Goal: Book appointment/travel/reservation

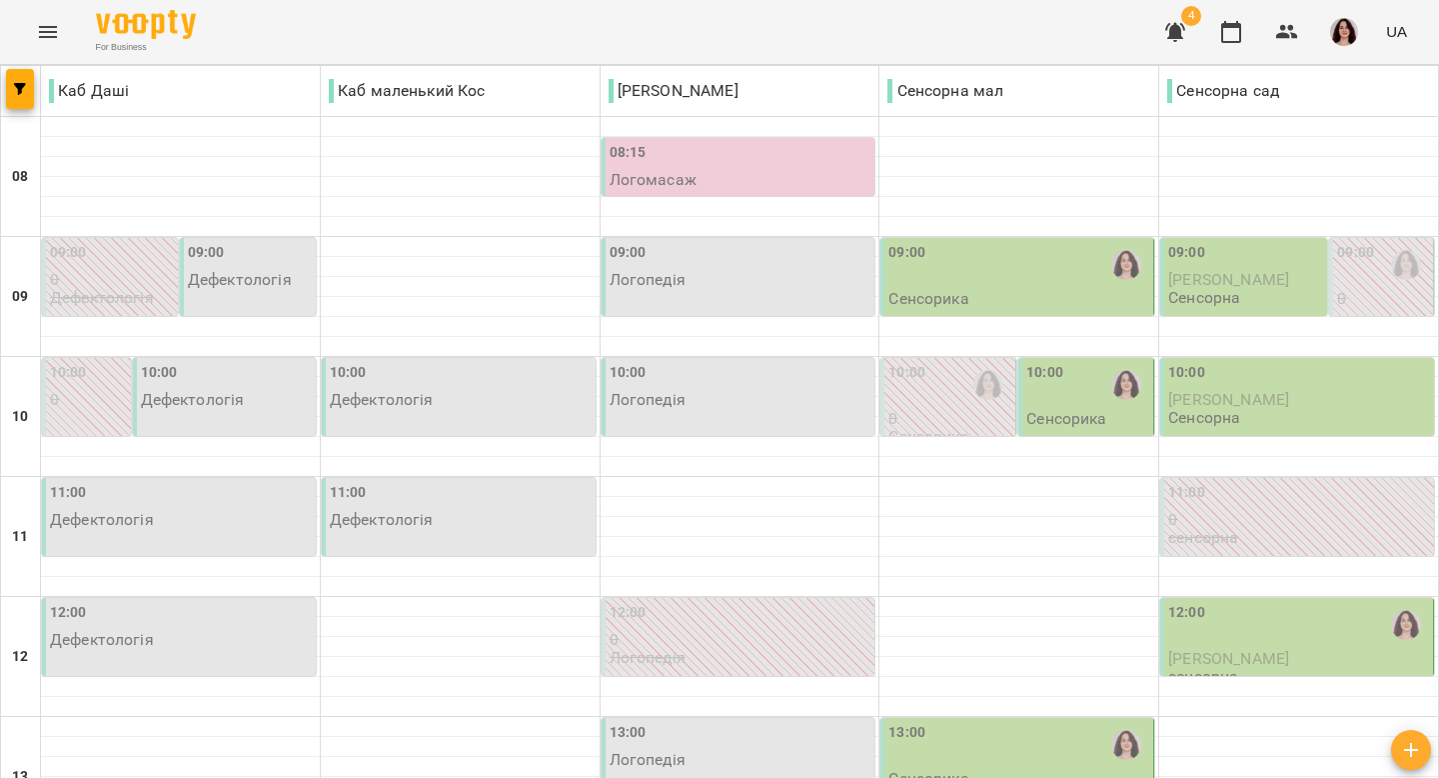
click at [1038, 304] on div "09:00 Сенсорика" at bounding box center [1019, 275] width 261 height 66
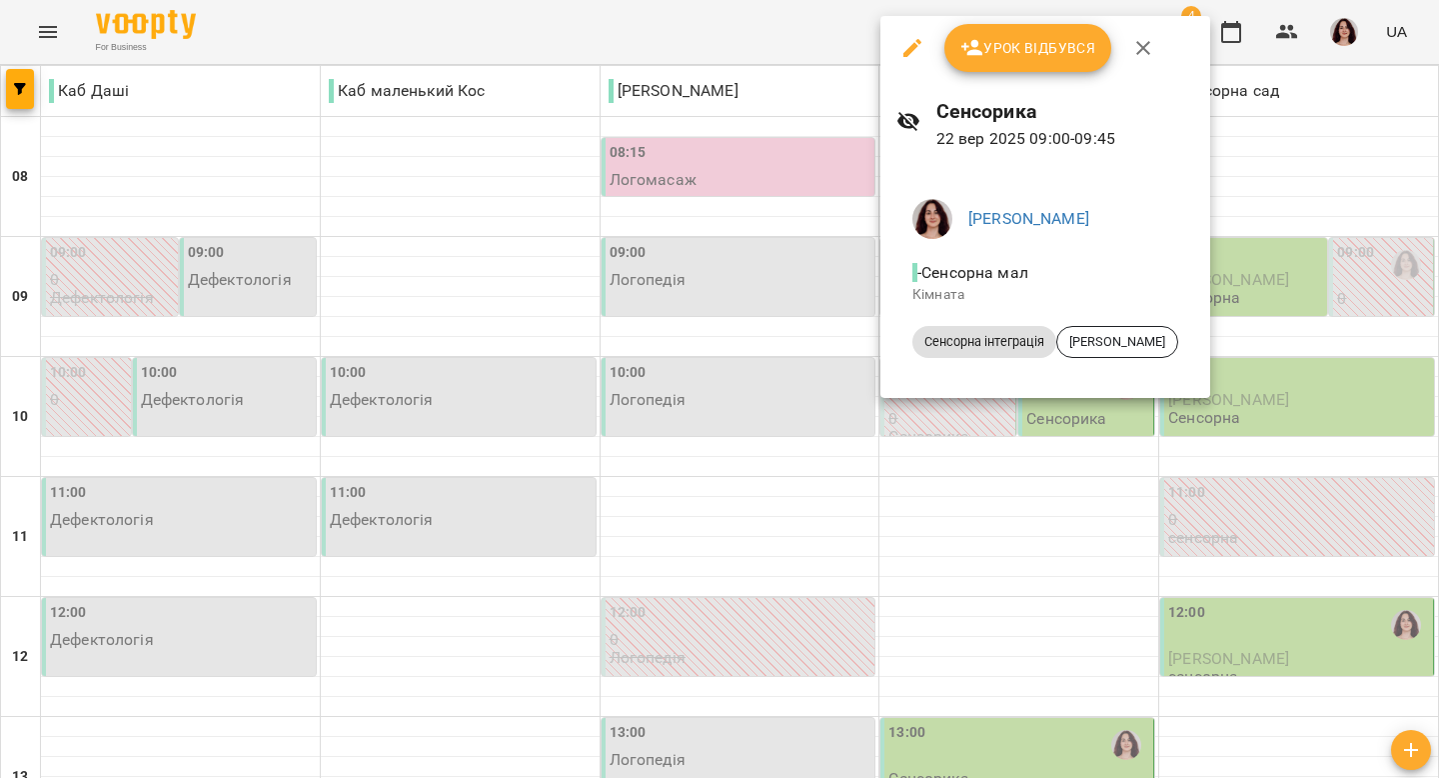
click at [1148, 49] on icon "button" at bounding box center [1143, 48] width 24 height 24
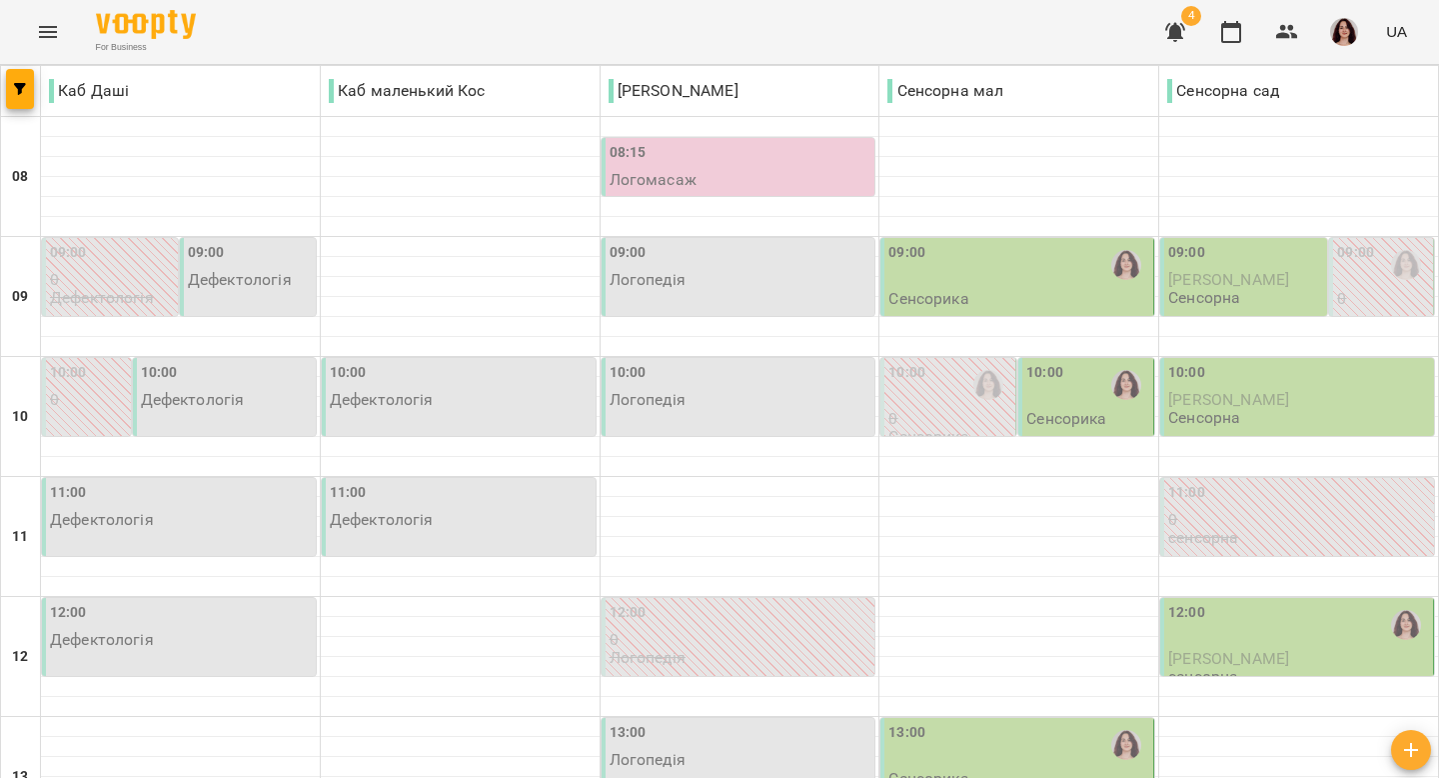
click at [1049, 398] on div "10:00" at bounding box center [1044, 385] width 37 height 46
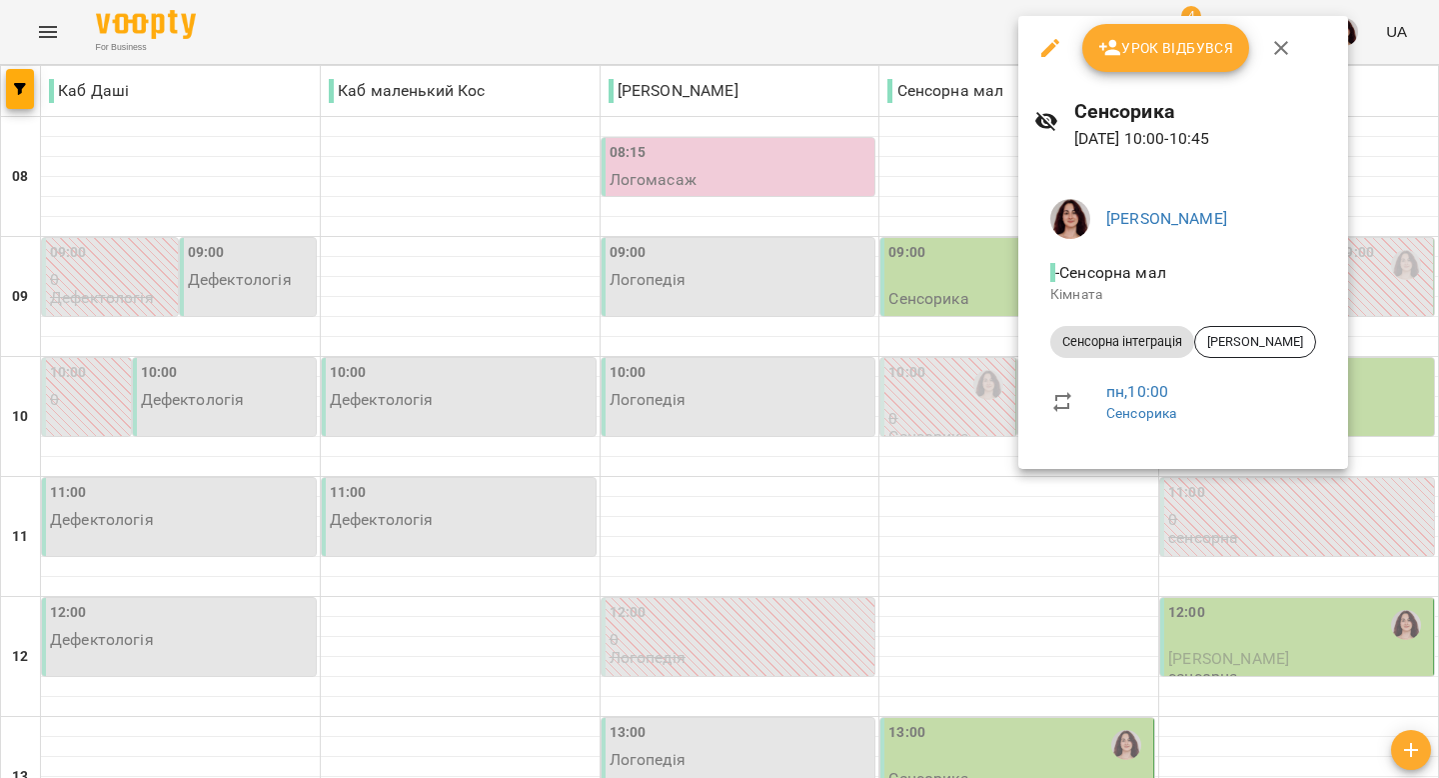
click at [1281, 52] on icon "button" at bounding box center [1281, 48] width 24 height 24
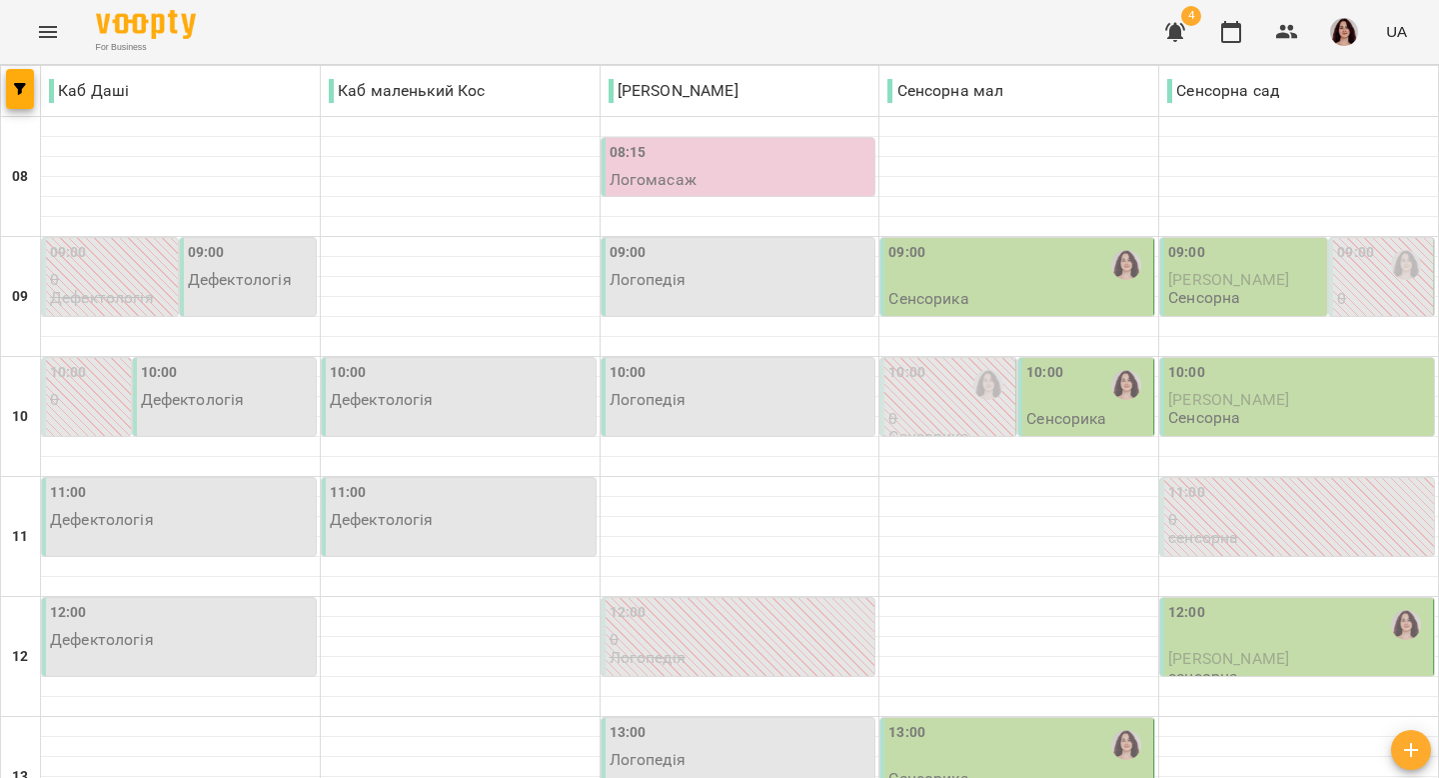
click at [1061, 273] on div "09:00" at bounding box center [1019, 265] width 261 height 46
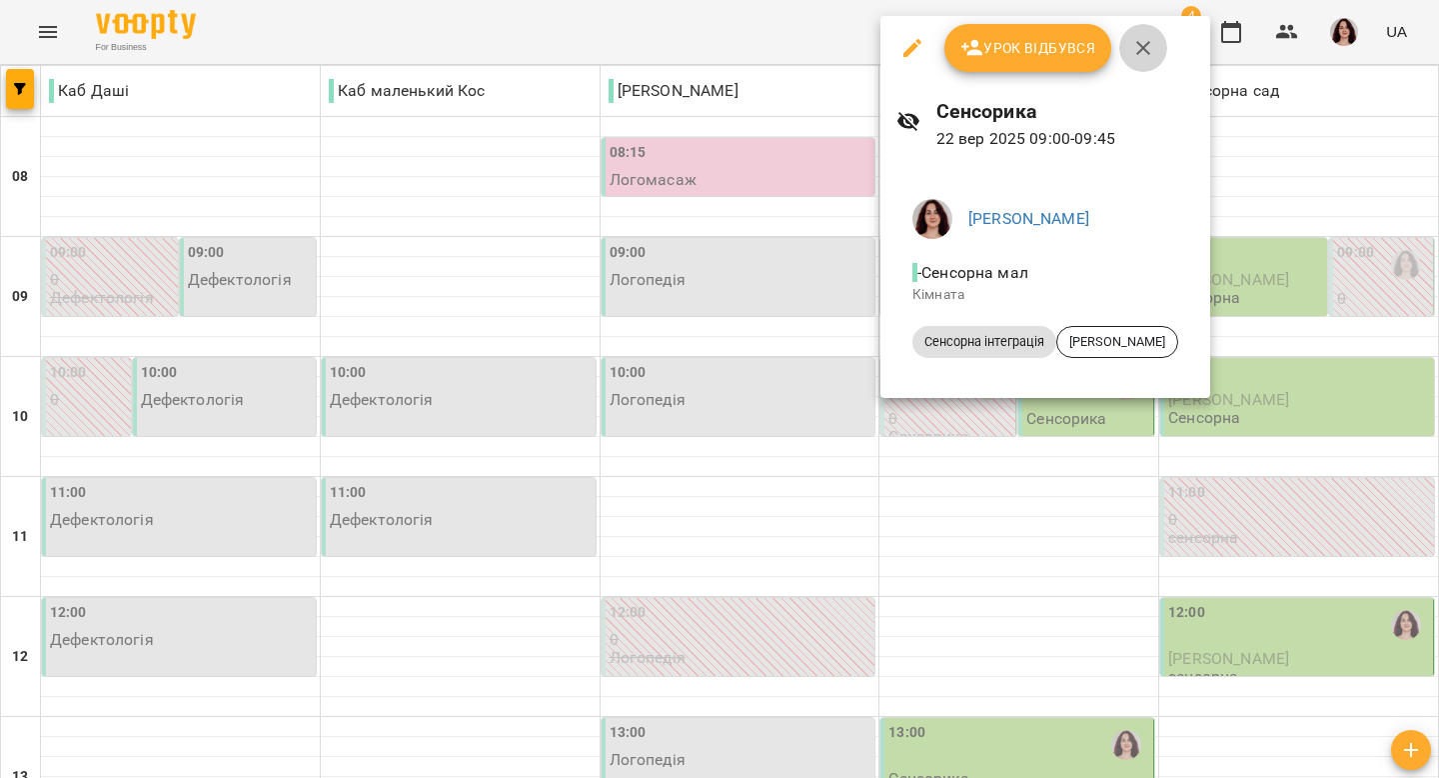
click at [1142, 43] on icon "button" at bounding box center [1143, 48] width 24 height 24
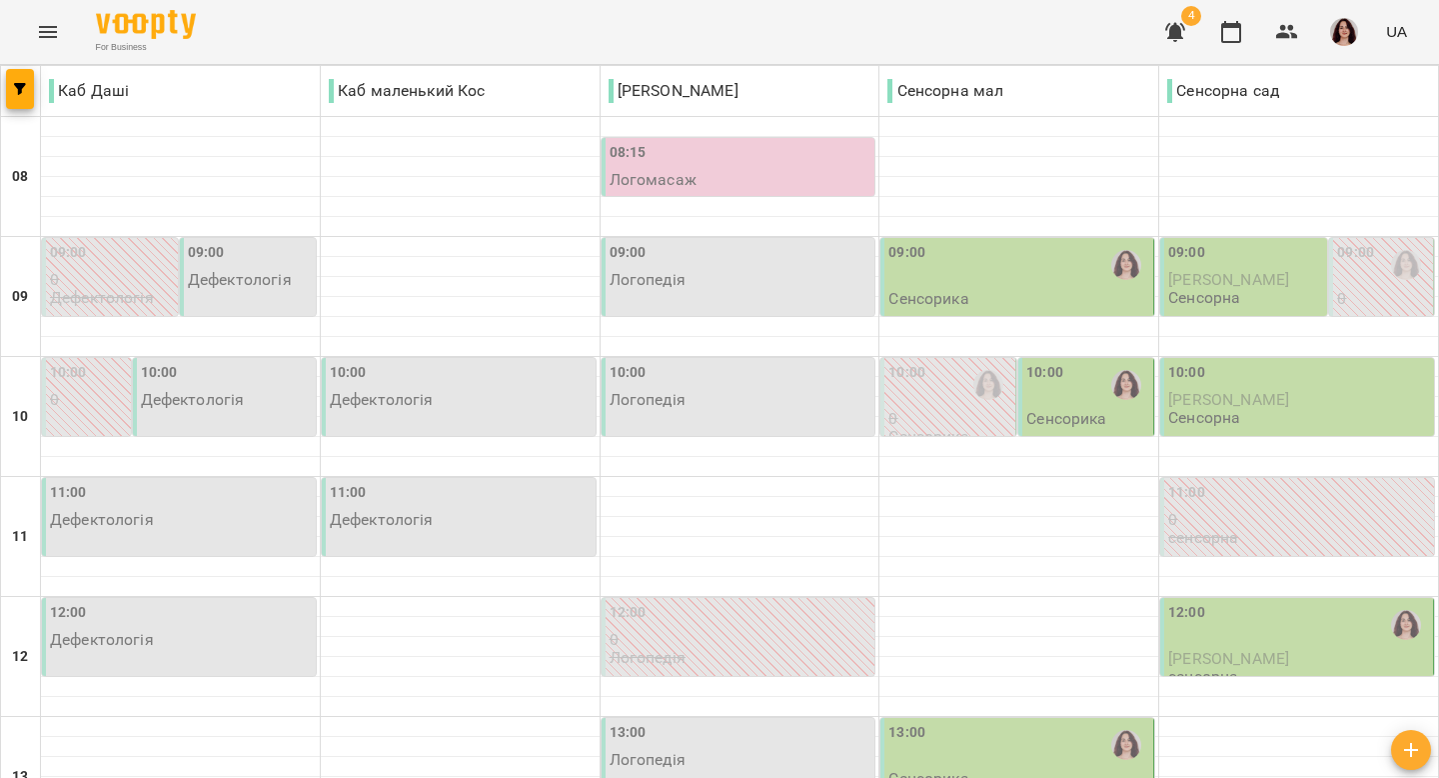
scroll to position [311, 0]
click at [1243, 602] on div "12:00" at bounding box center [1298, 625] width 261 height 46
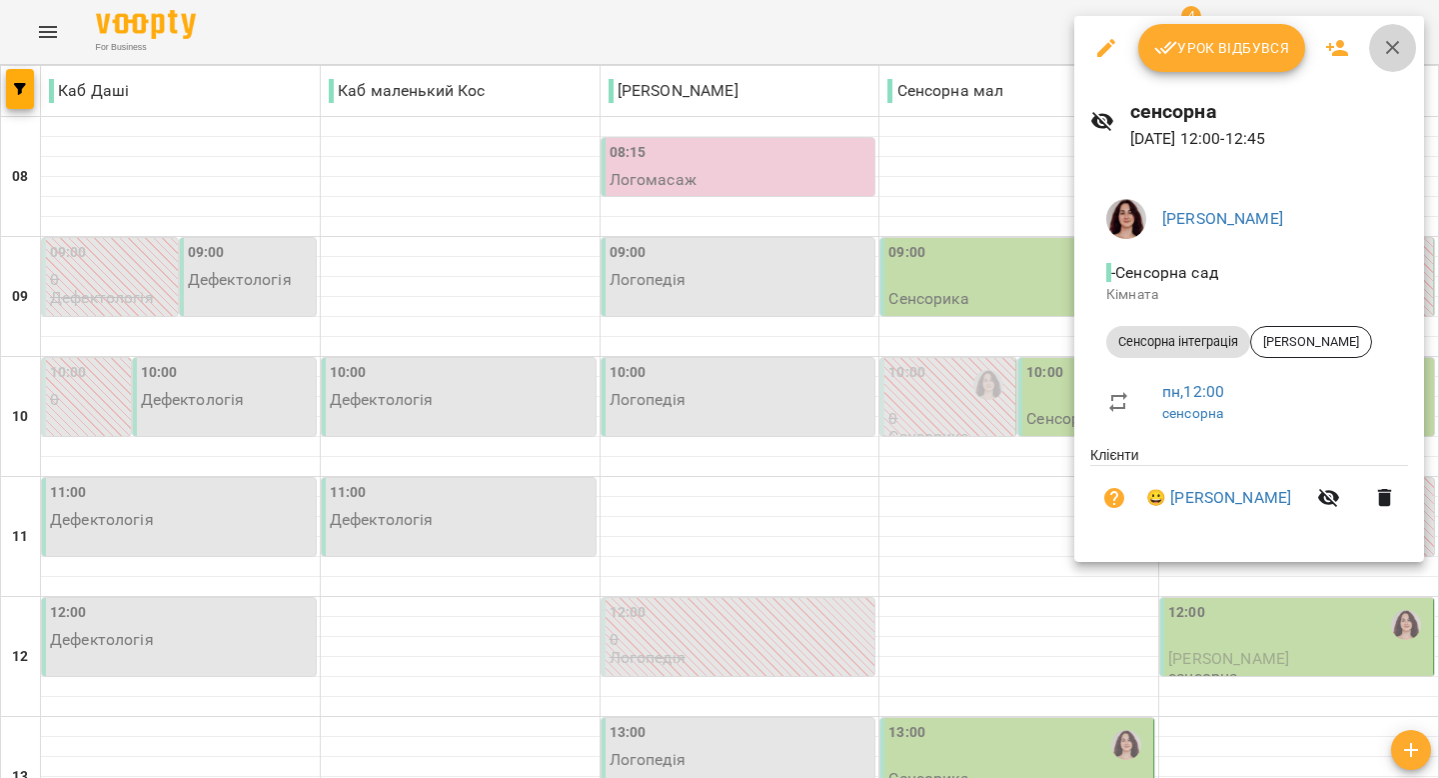
click at [1394, 39] on icon "button" at bounding box center [1393, 48] width 24 height 24
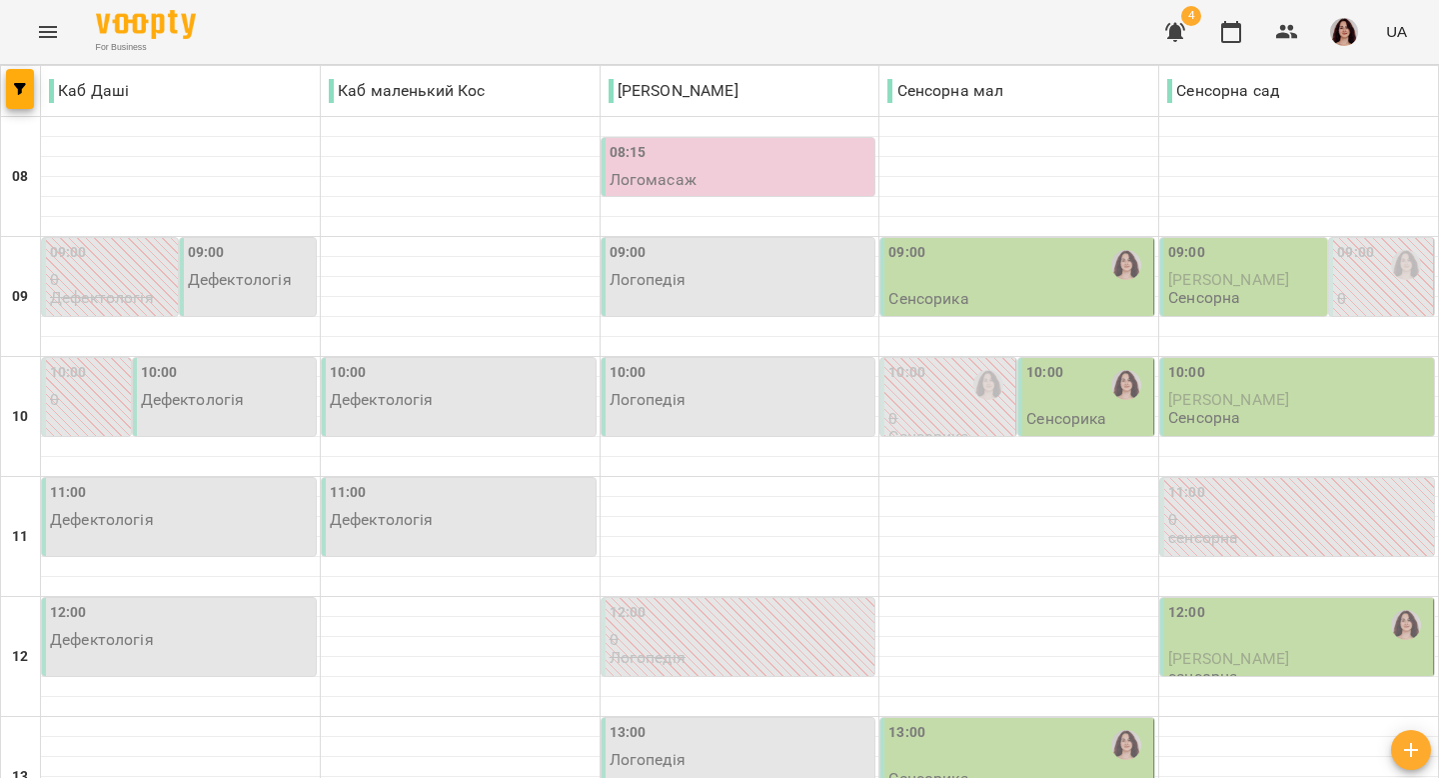
click at [958, 722] on div "13:00" at bounding box center [1019, 745] width 261 height 46
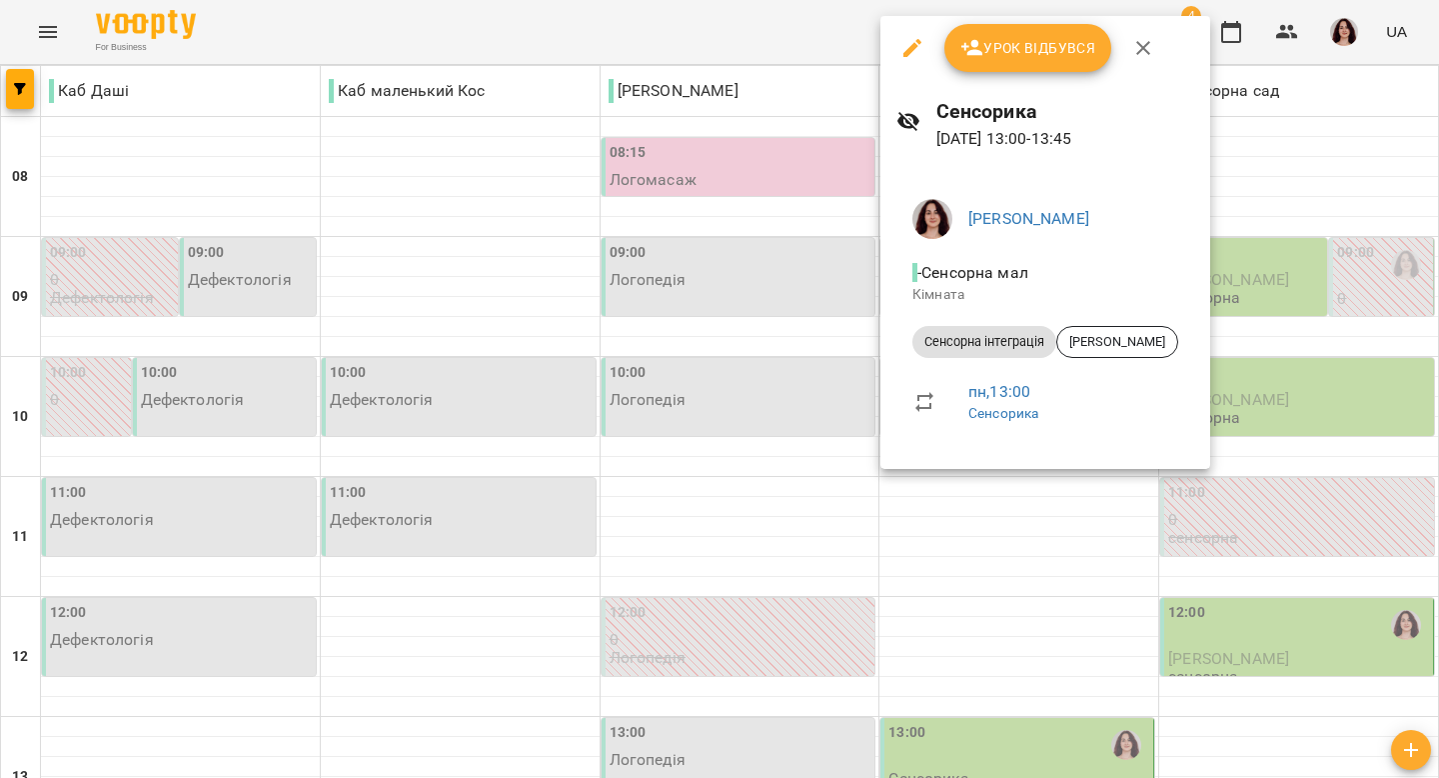
click at [1143, 45] on icon "button" at bounding box center [1143, 48] width 14 height 14
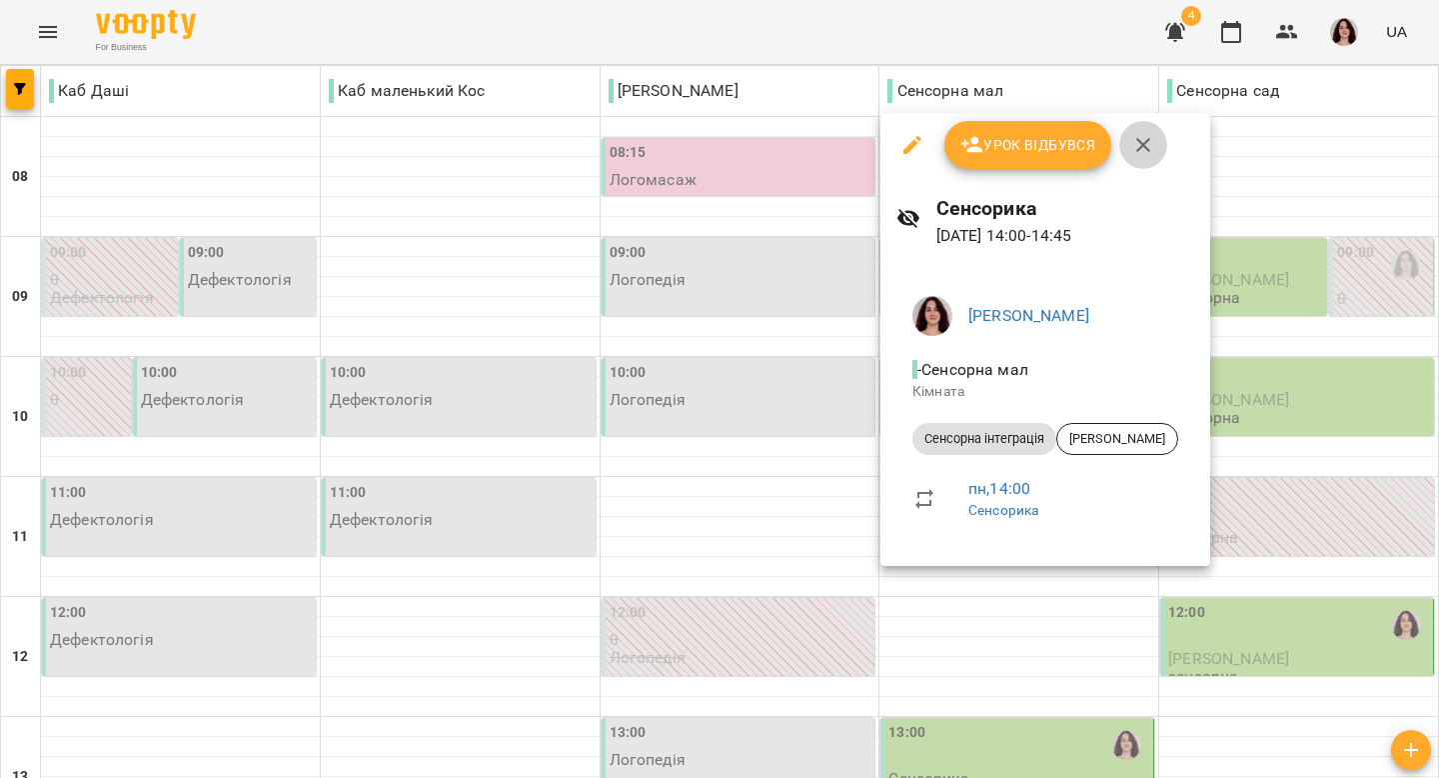
click at [1138, 144] on icon "button" at bounding box center [1143, 145] width 24 height 24
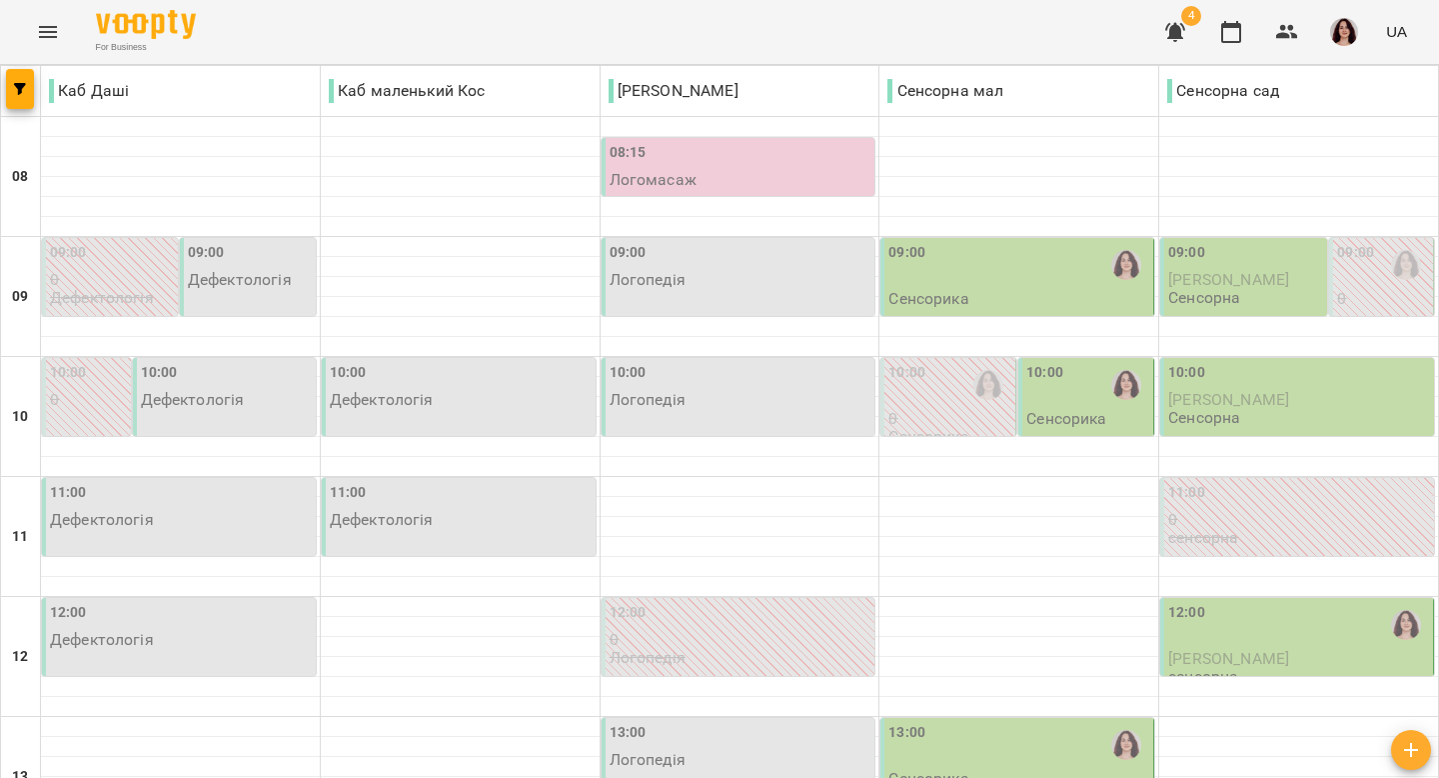
scroll to position [880, 0]
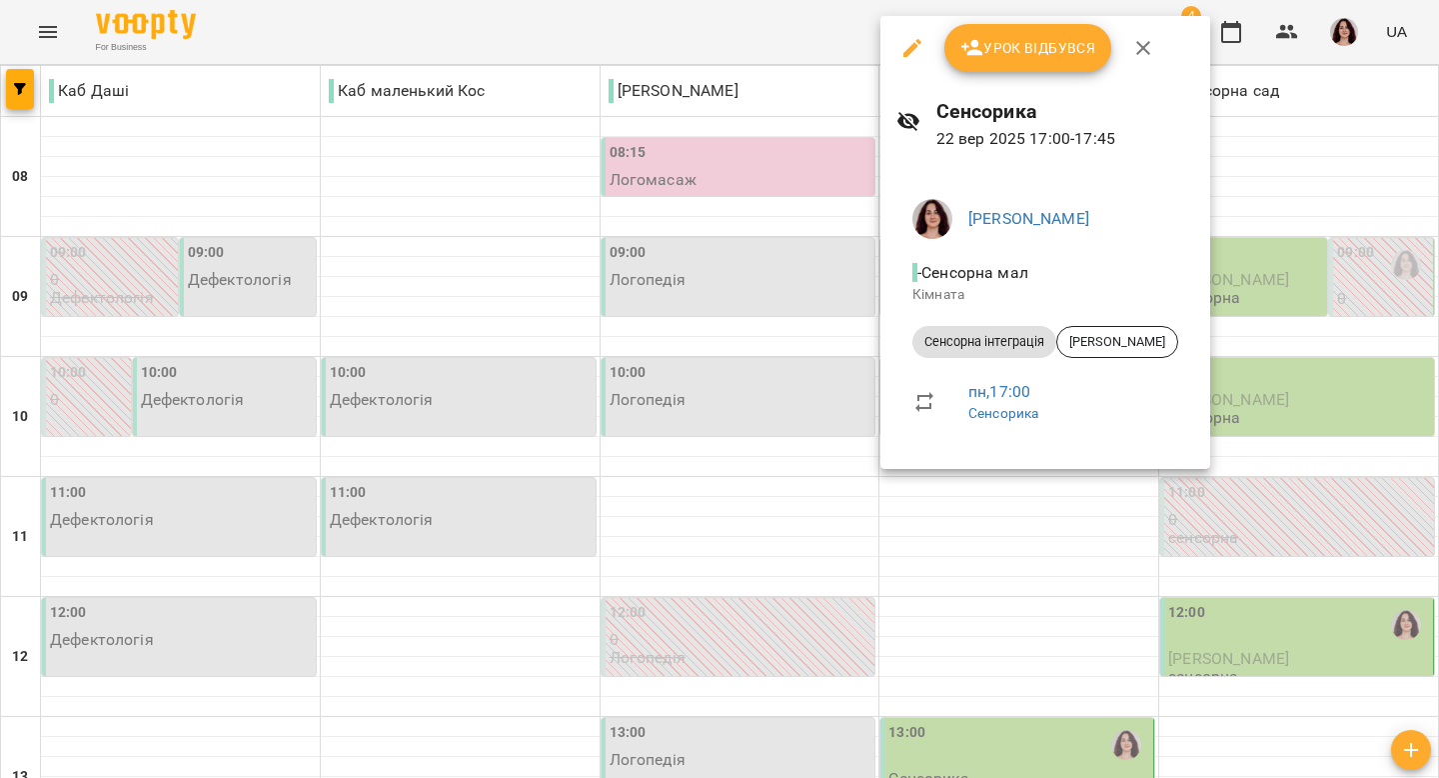
click at [1145, 41] on icon "button" at bounding box center [1143, 48] width 24 height 24
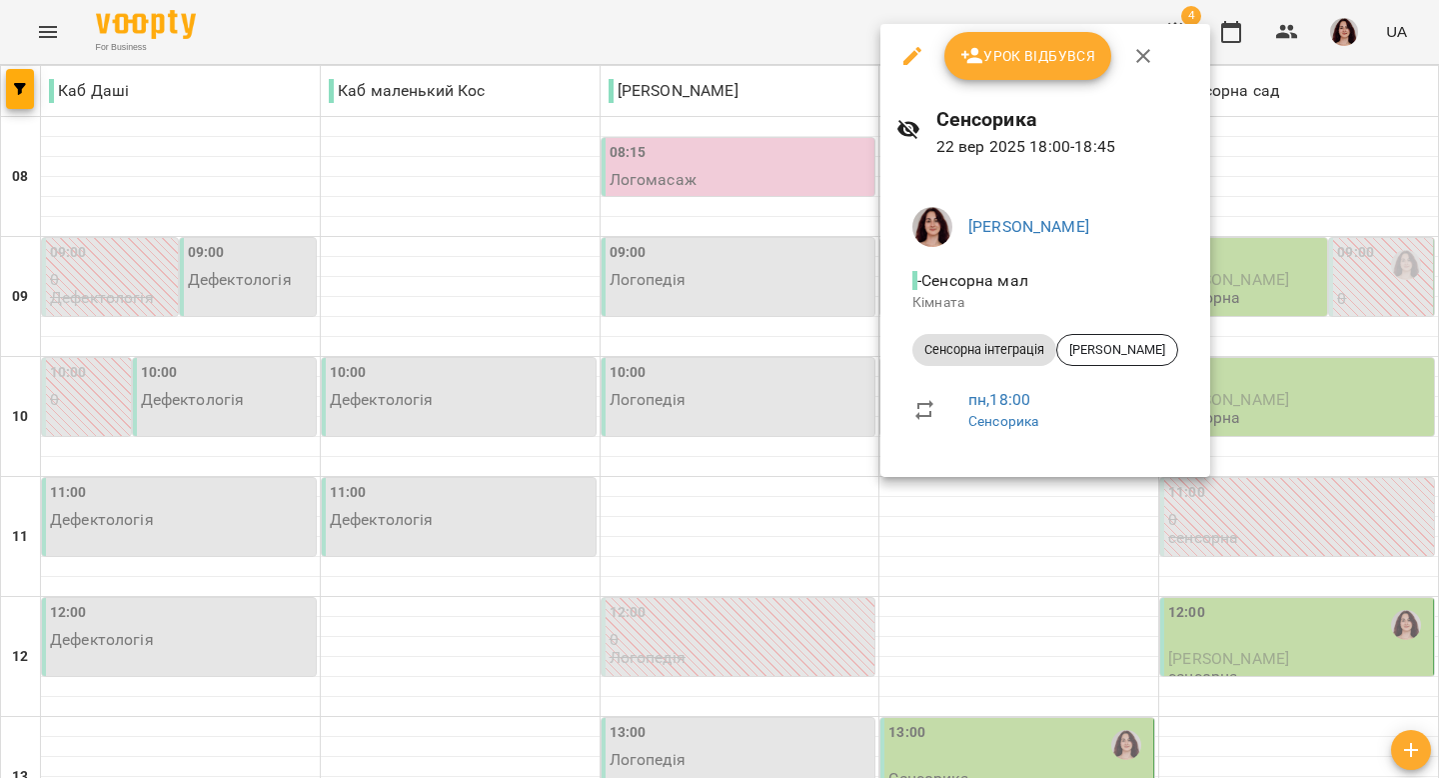
click at [1140, 52] on icon "button" at bounding box center [1143, 56] width 24 height 24
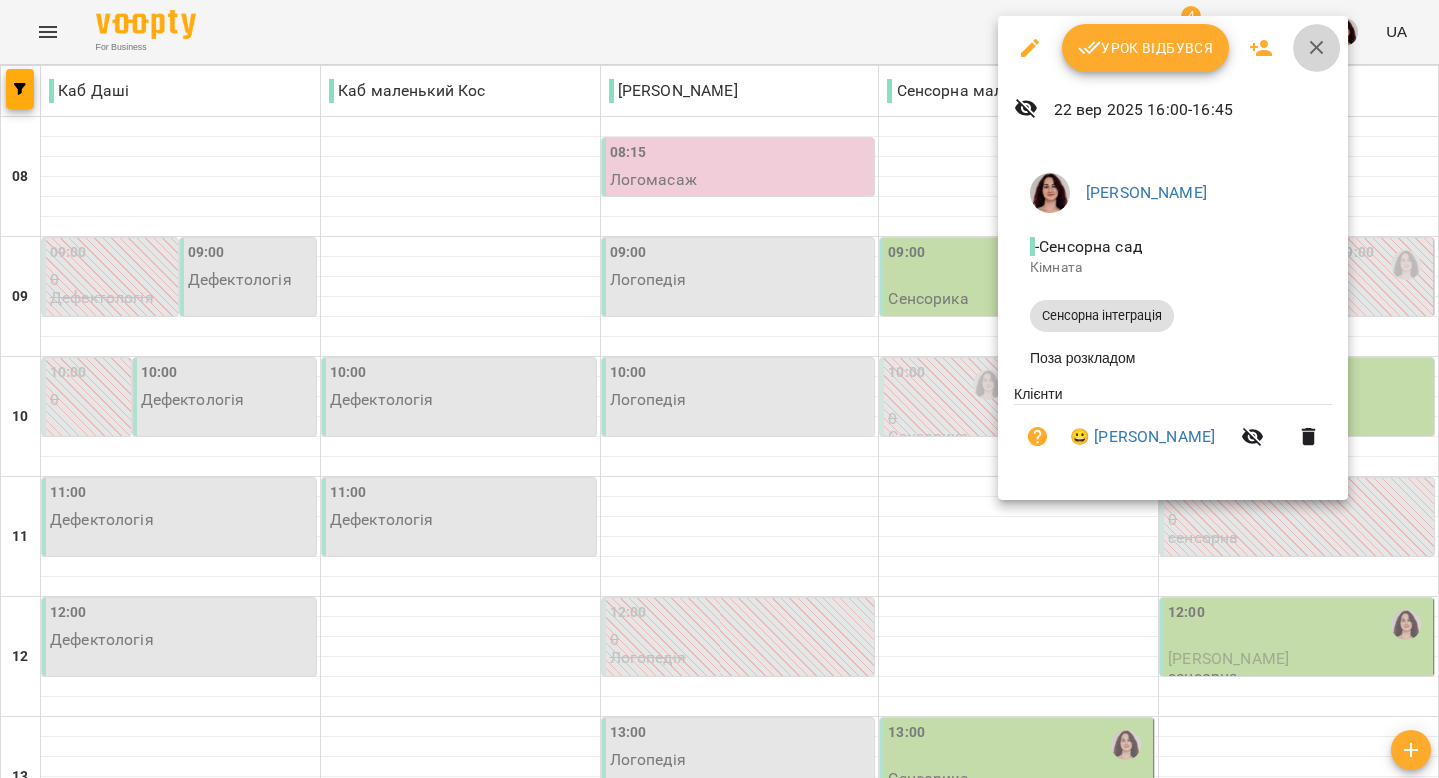
click at [1325, 46] on icon "button" at bounding box center [1317, 48] width 24 height 24
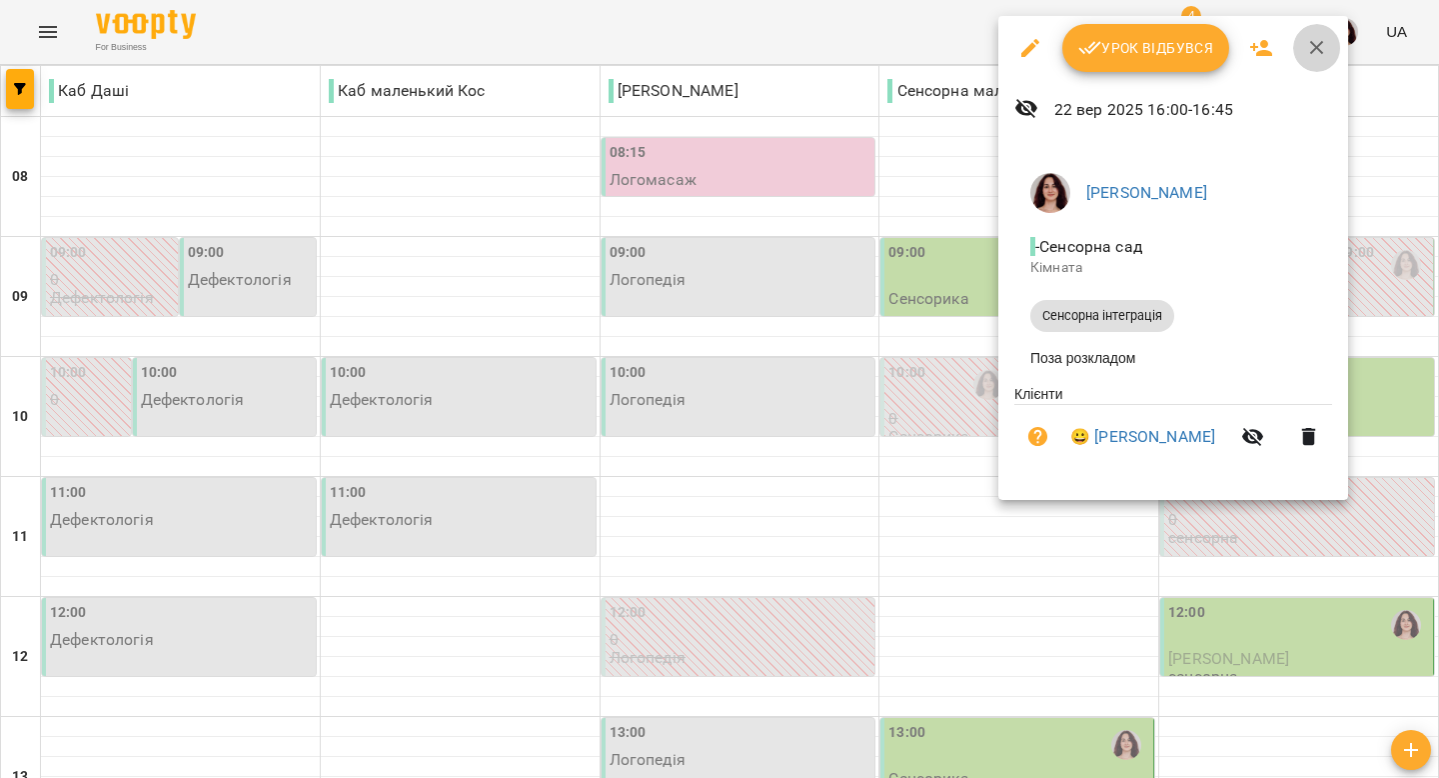
click at [1308, 55] on icon "button" at bounding box center [1317, 48] width 24 height 24
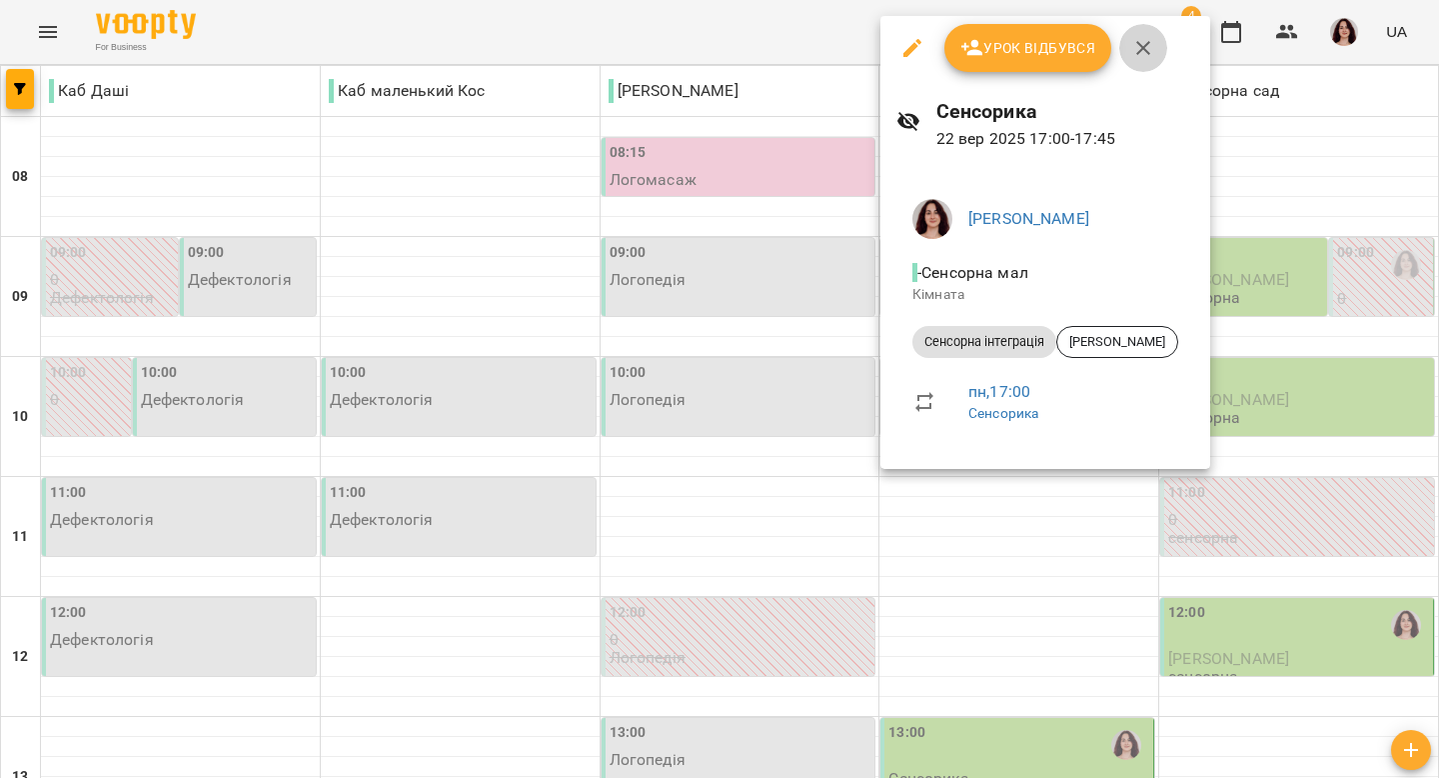
click at [1137, 48] on icon "button" at bounding box center [1143, 48] width 24 height 24
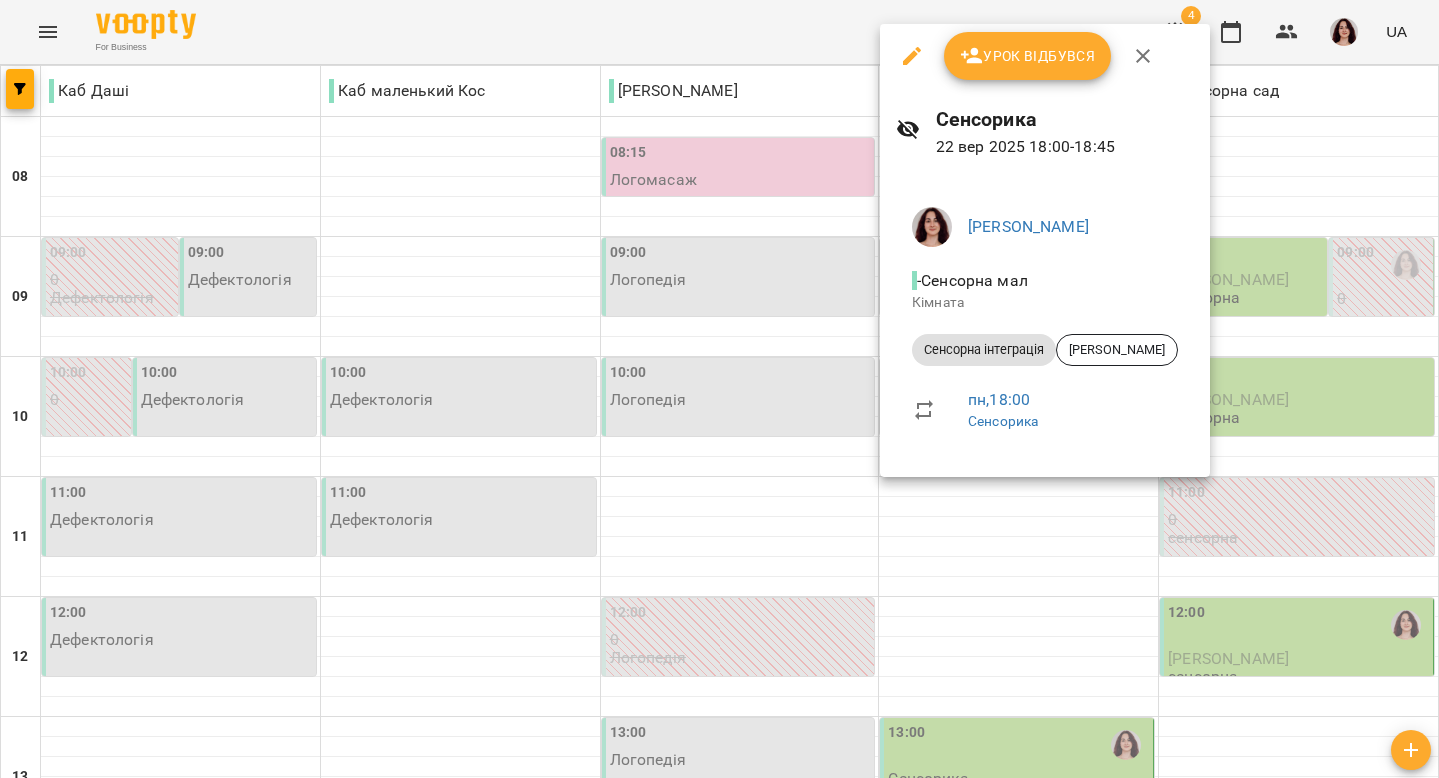
click at [1142, 58] on icon "button" at bounding box center [1143, 56] width 24 height 24
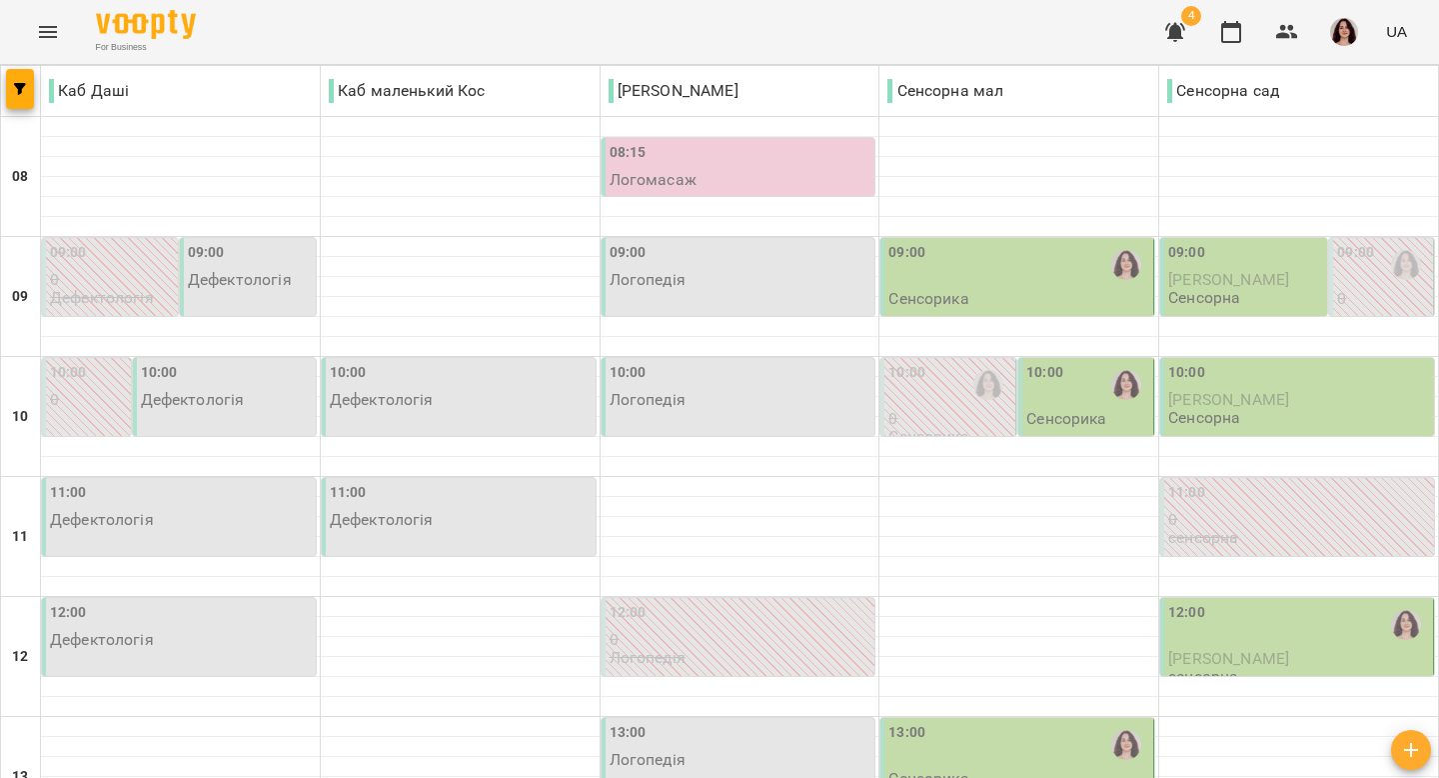
scroll to position [469, 0]
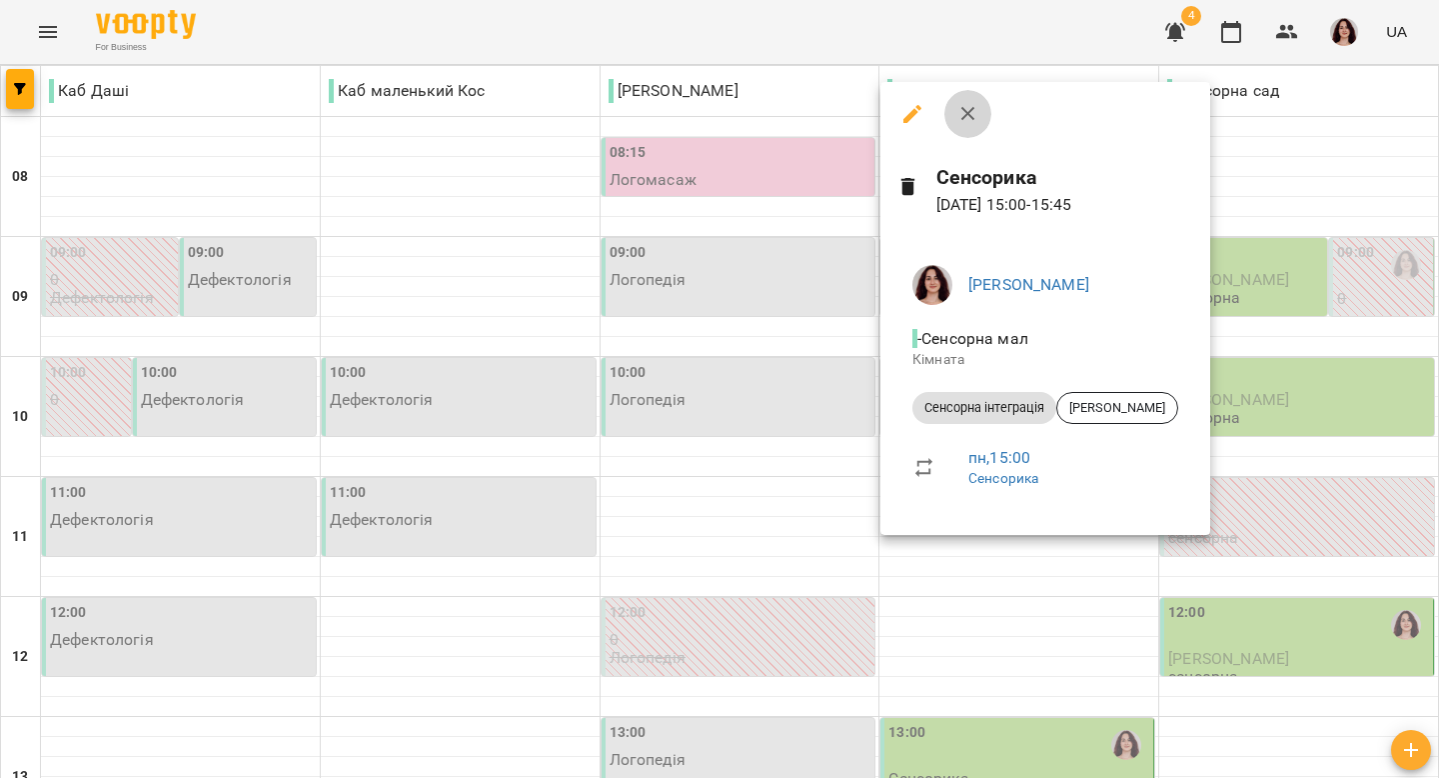
click at [966, 104] on icon "button" at bounding box center [968, 114] width 24 height 24
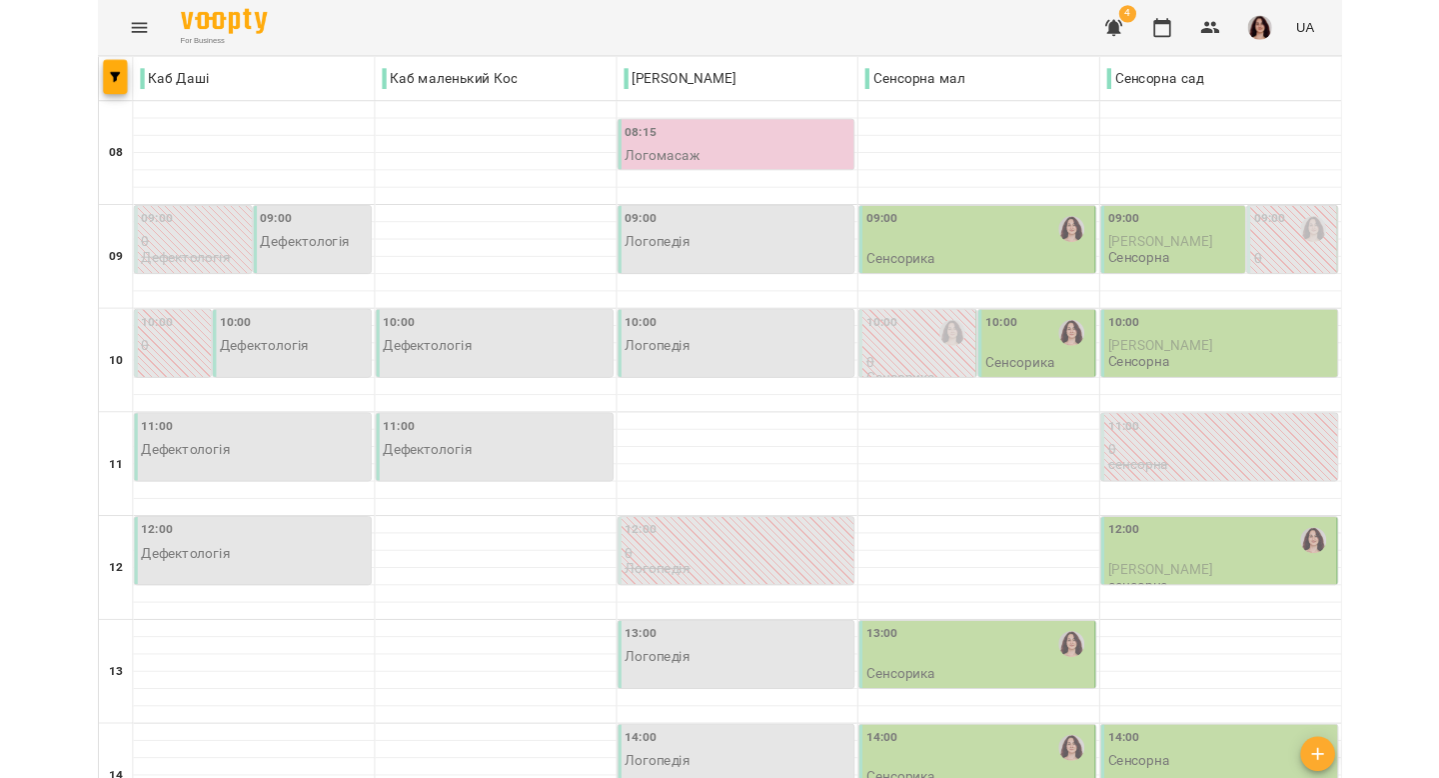
scroll to position [336, 0]
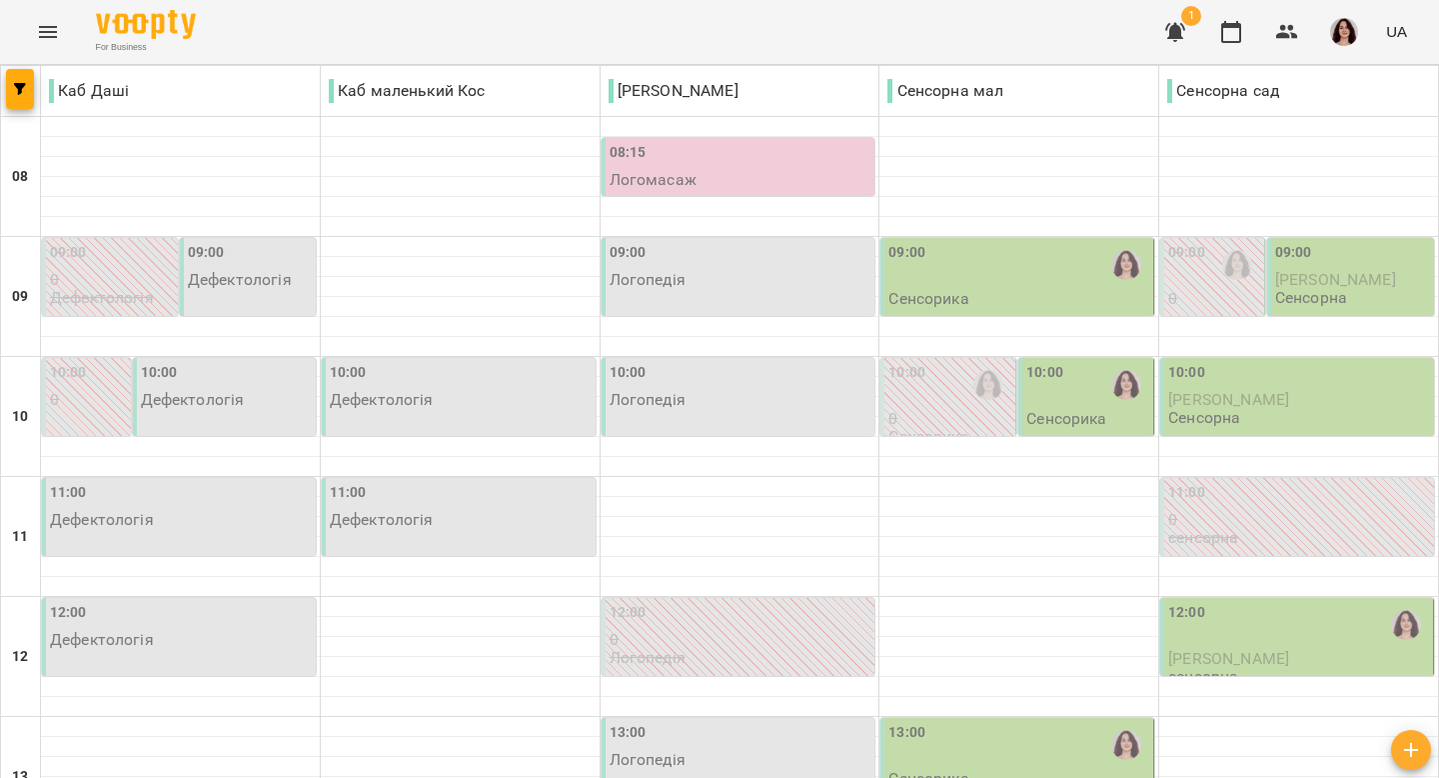
click at [1074, 277] on div "09:00" at bounding box center [1019, 265] width 261 height 46
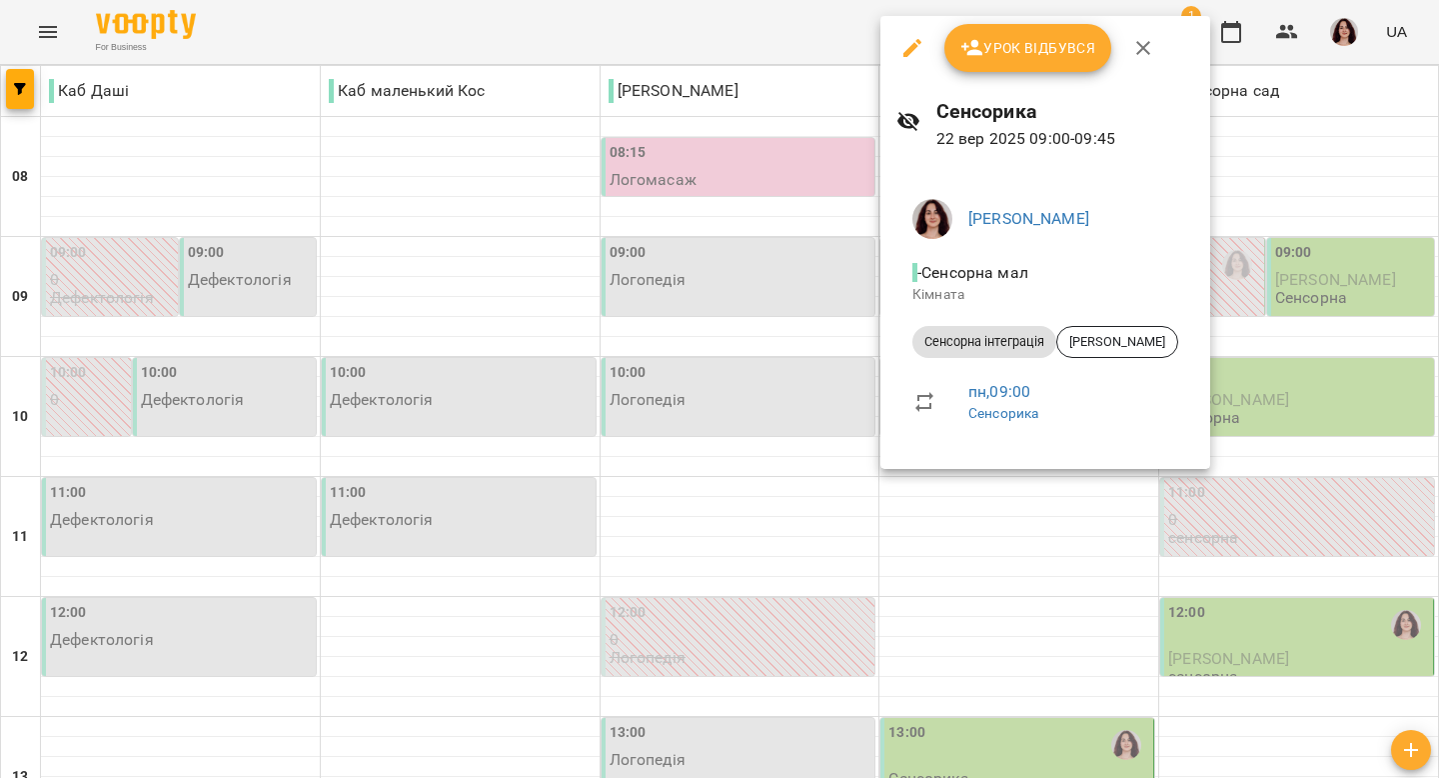
click at [1074, 521] on div at bounding box center [719, 389] width 1439 height 778
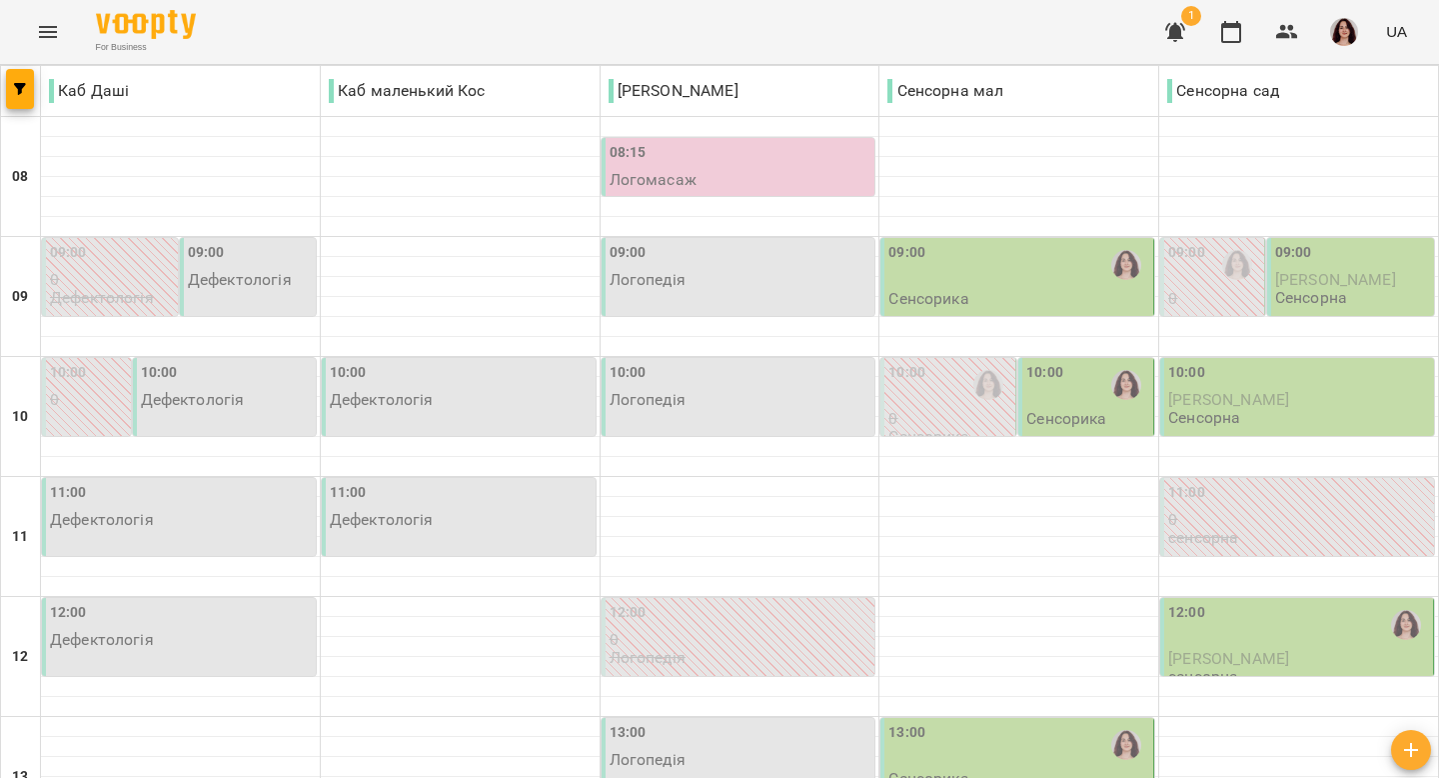
click at [1079, 410] on p "Сенсорика" at bounding box center [1066, 418] width 80 height 17
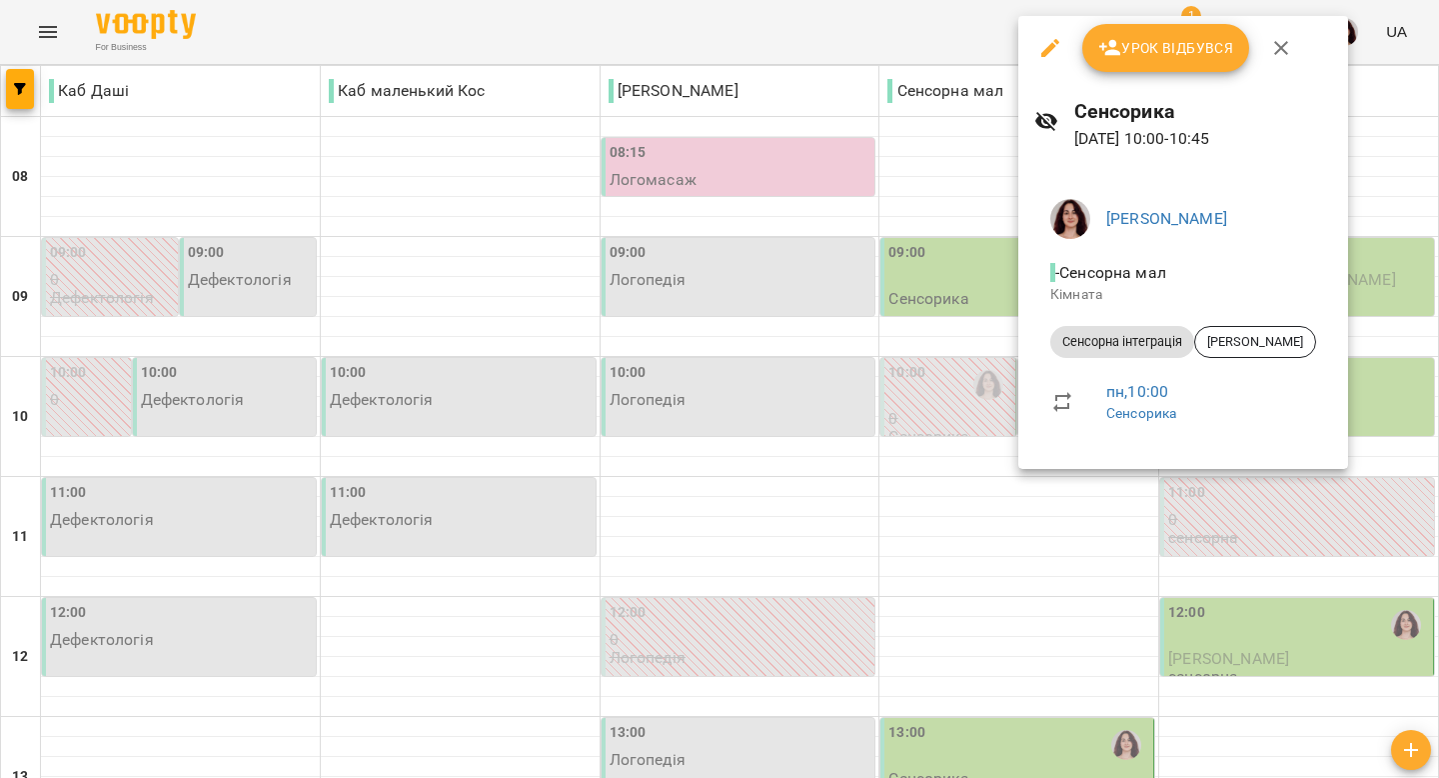
click at [1060, 573] on div at bounding box center [719, 389] width 1439 height 778
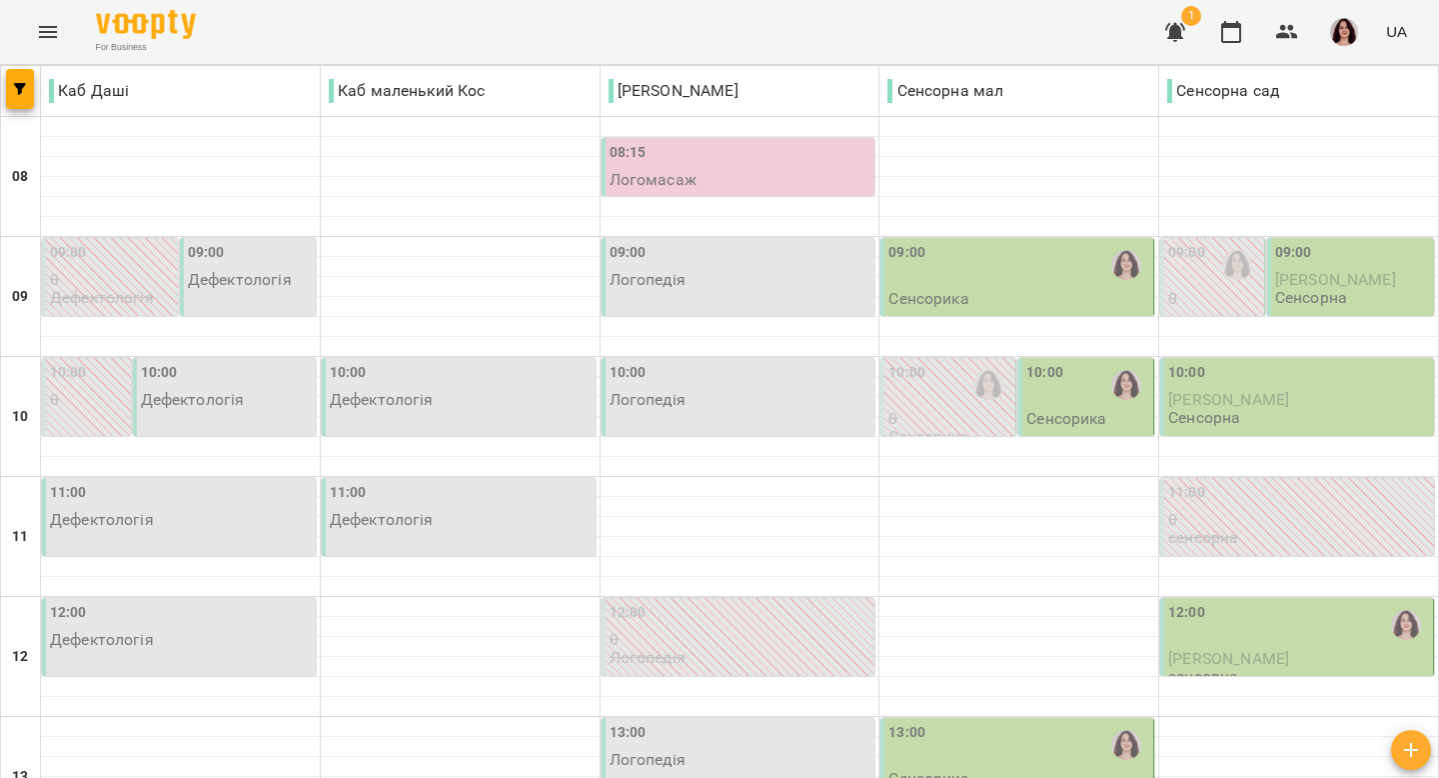
scroll to position [253, 0]
click at [1196, 602] on div "12:00" at bounding box center [1186, 625] width 37 height 46
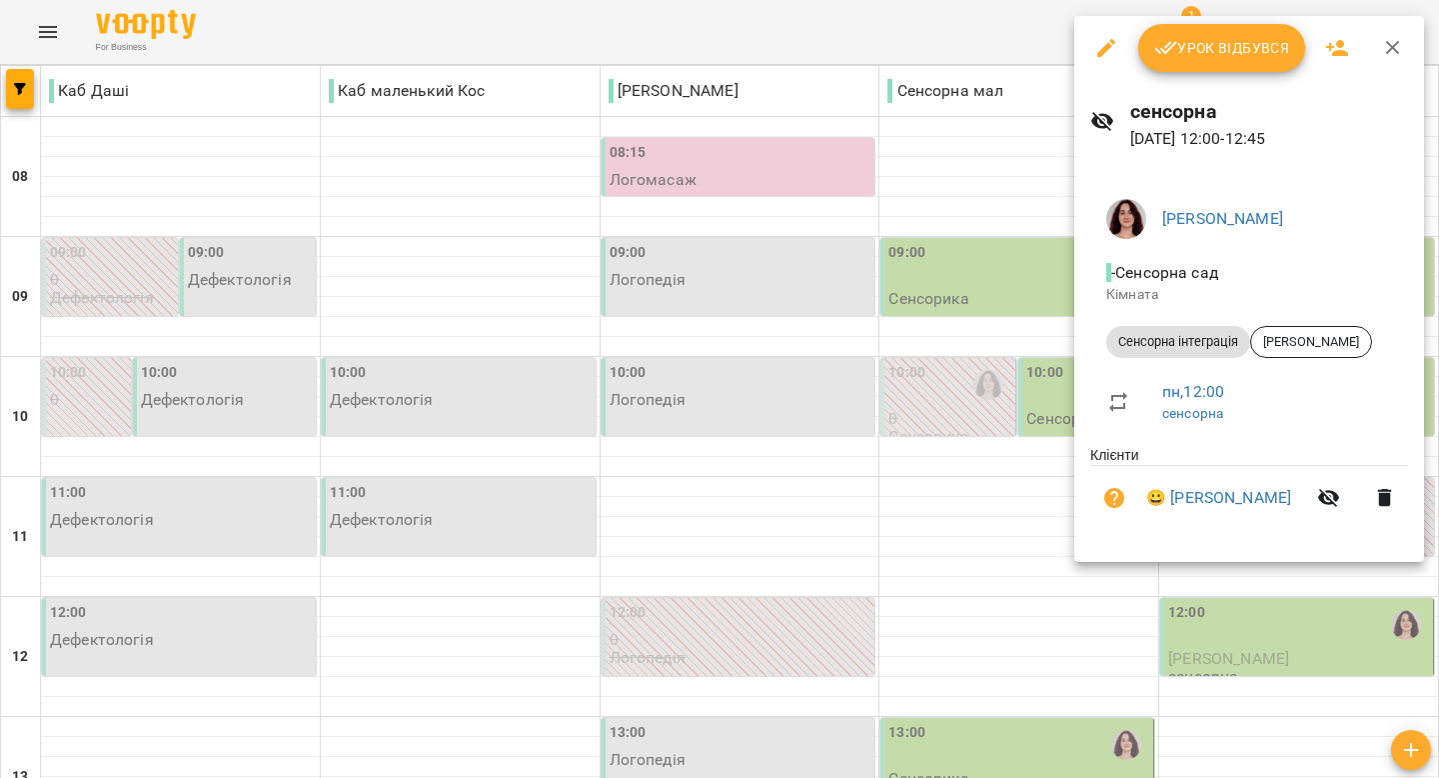
click at [1051, 346] on div at bounding box center [719, 389] width 1439 height 778
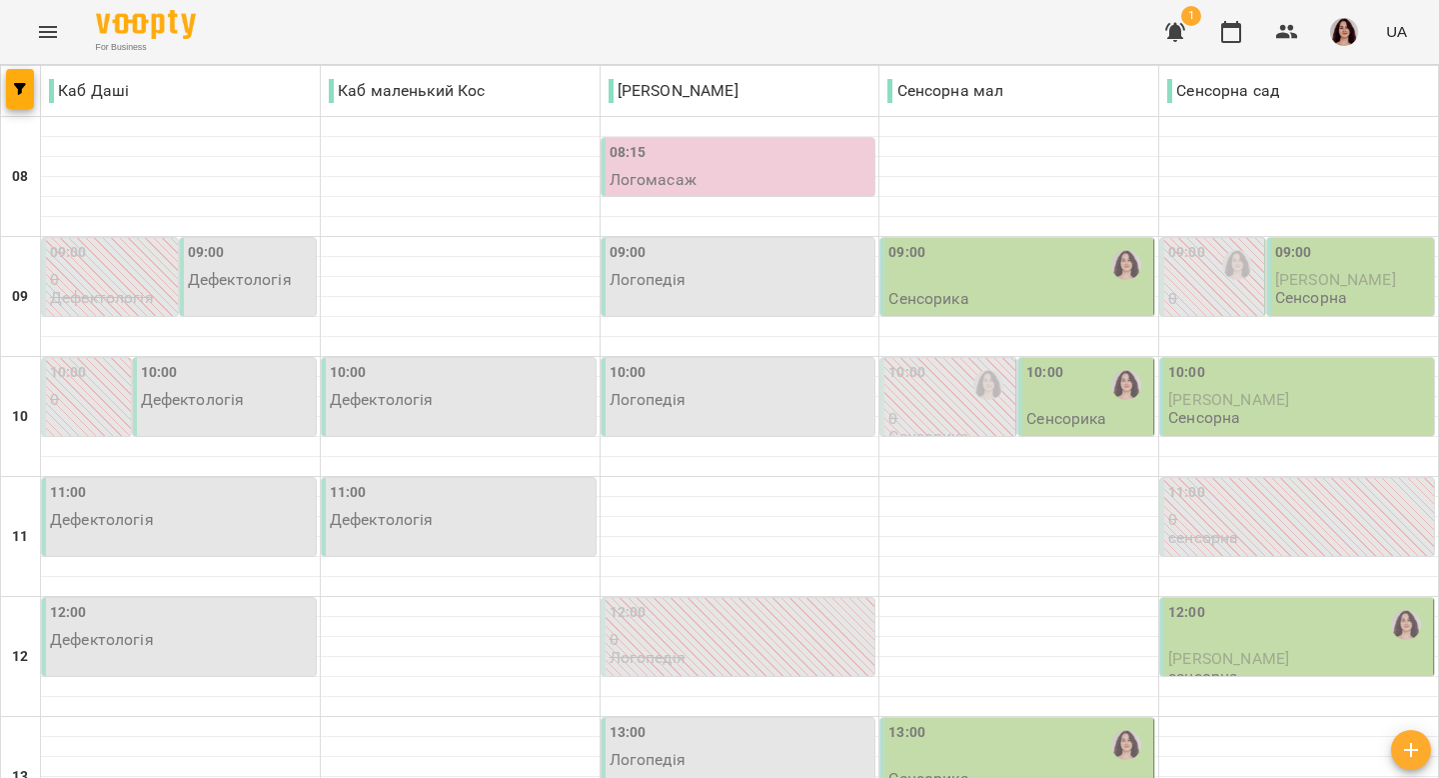
click at [1056, 722] on div "13:00 Сенсорика" at bounding box center [1019, 755] width 261 height 66
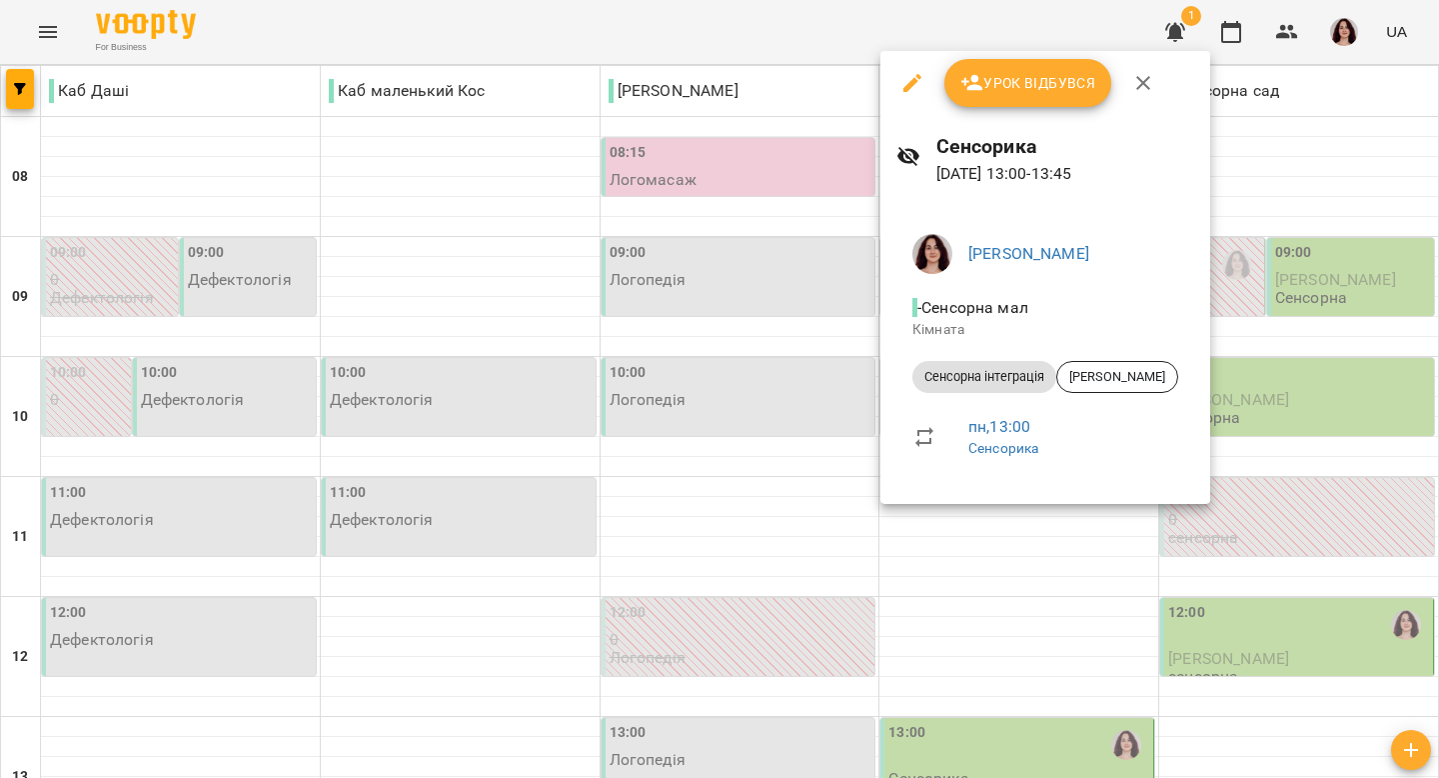
click at [1217, 558] on div at bounding box center [719, 389] width 1439 height 778
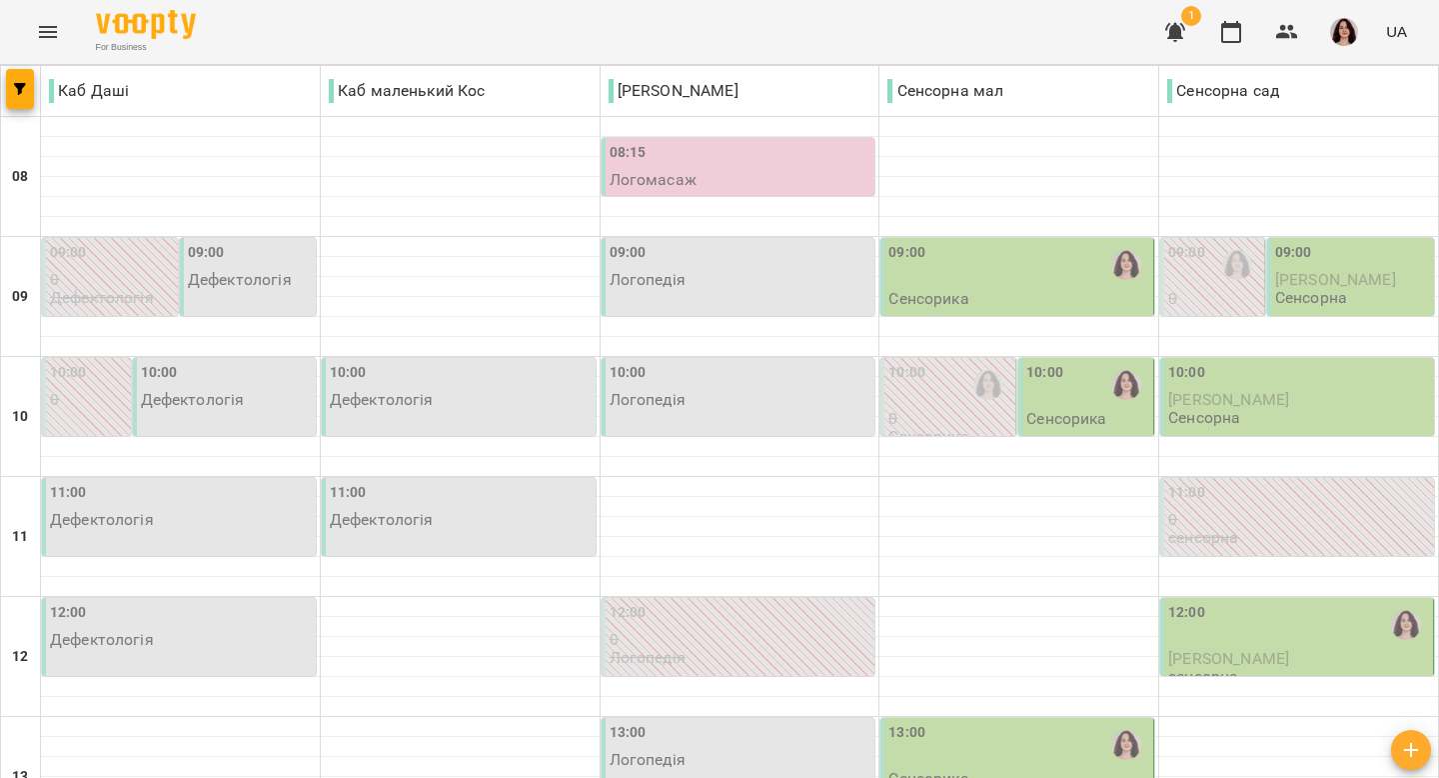
scroll to position [430, 0]
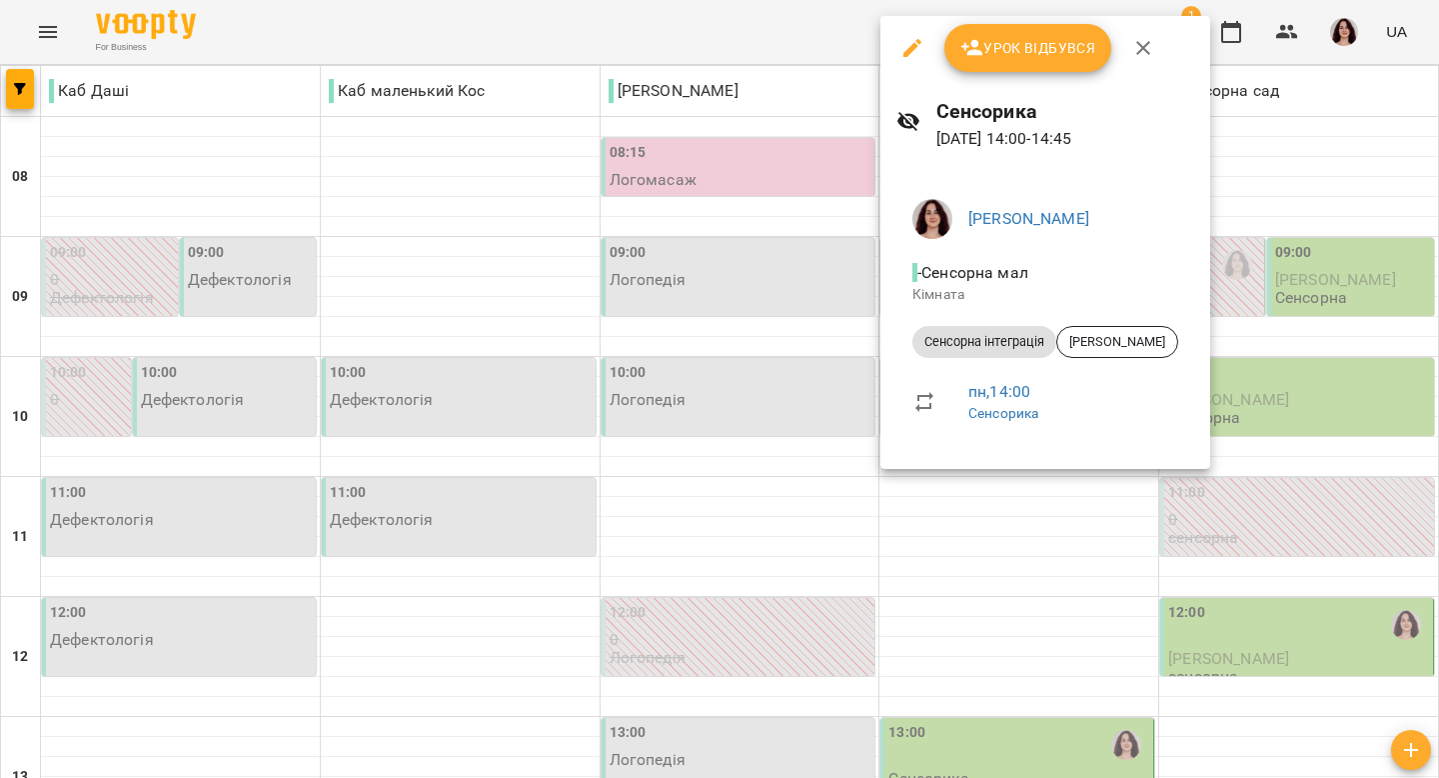
click at [1229, 569] on div at bounding box center [719, 389] width 1439 height 778
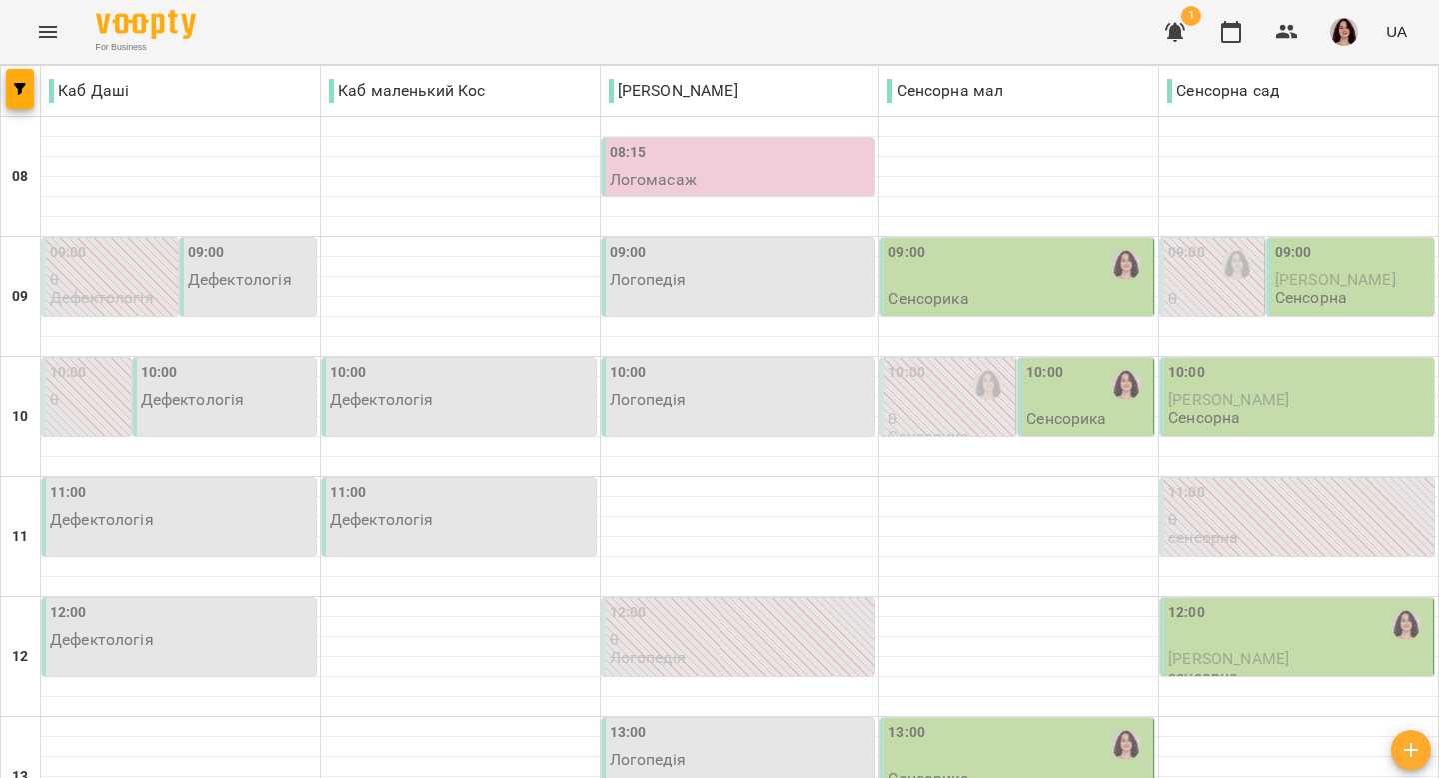
scroll to position [606, 0]
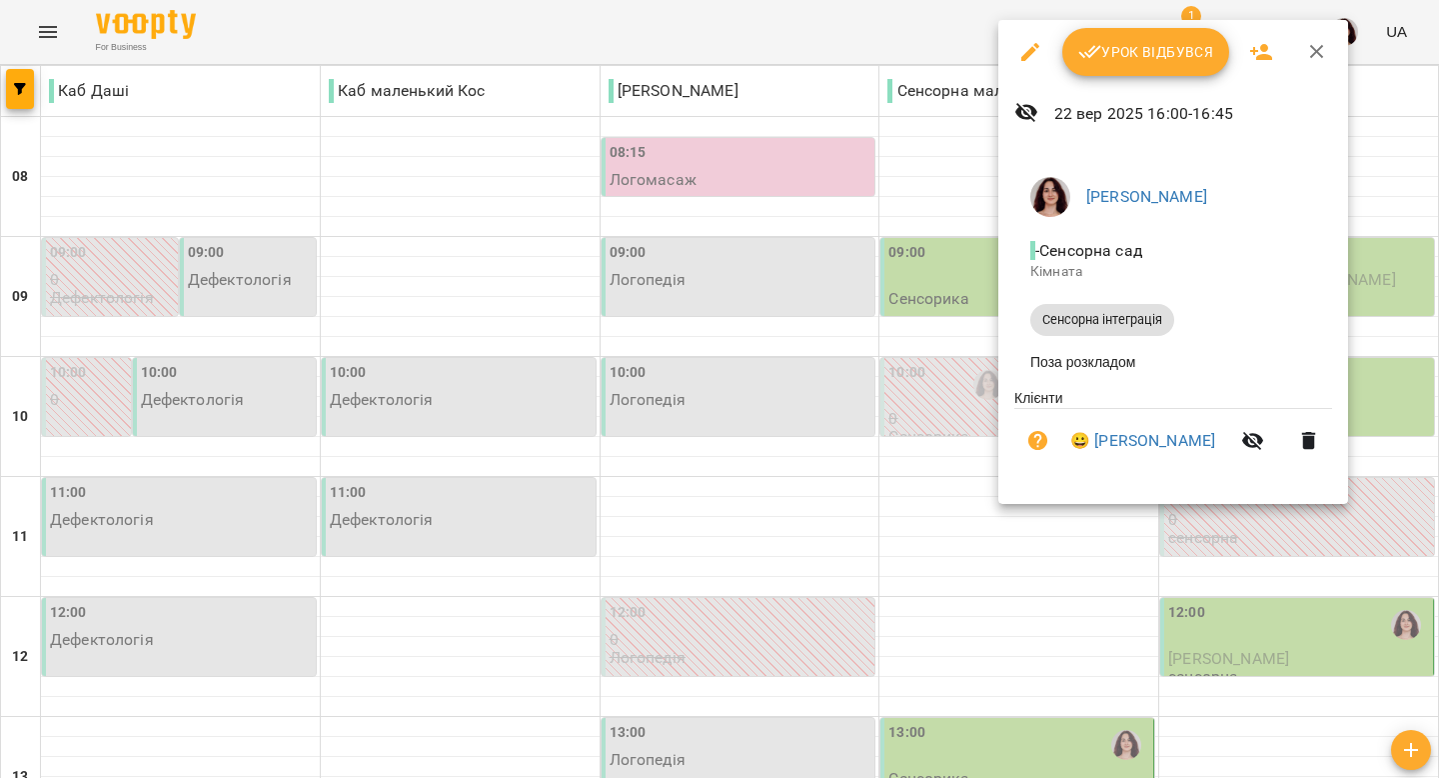
click at [1121, 512] on div at bounding box center [719, 389] width 1439 height 778
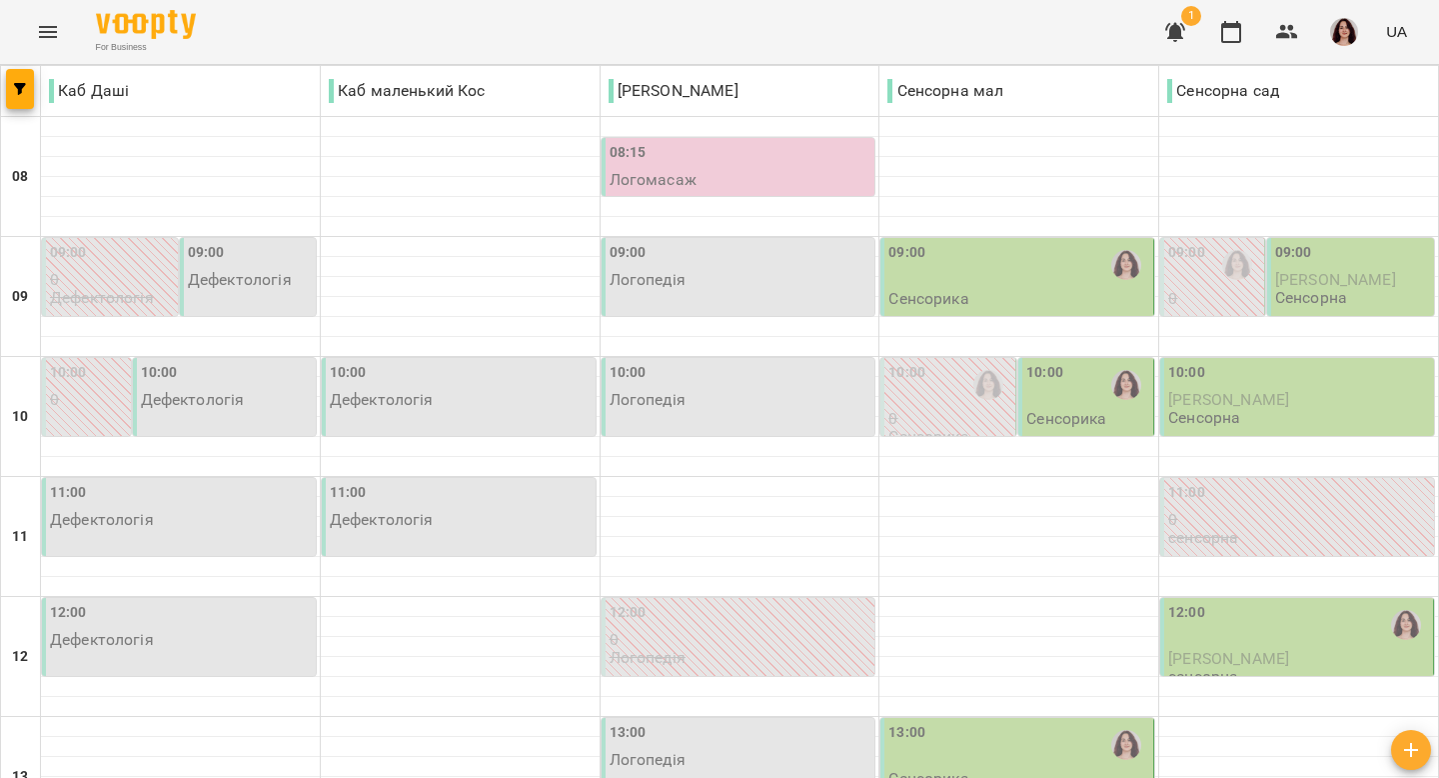
scroll to position [849, 0]
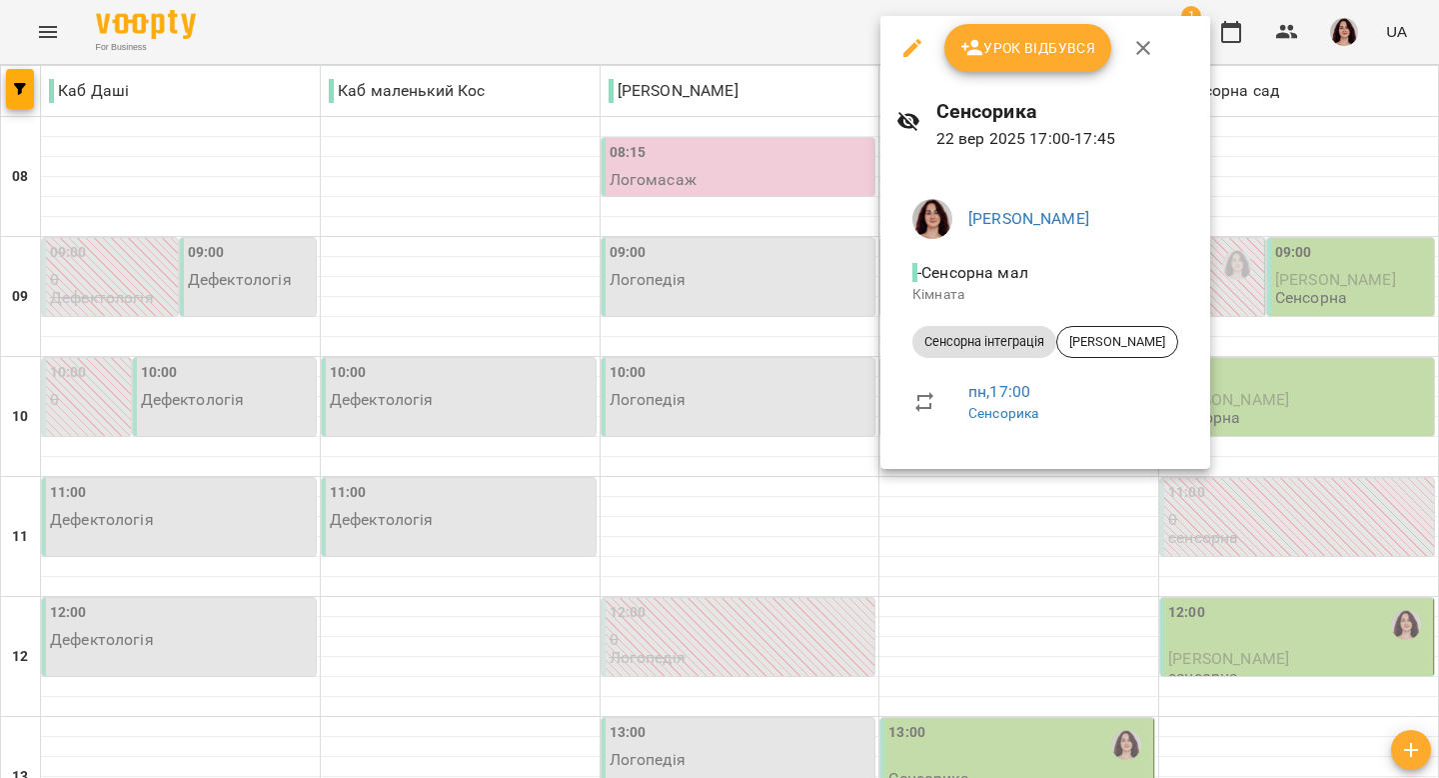
click at [1065, 573] on div at bounding box center [719, 389] width 1439 height 778
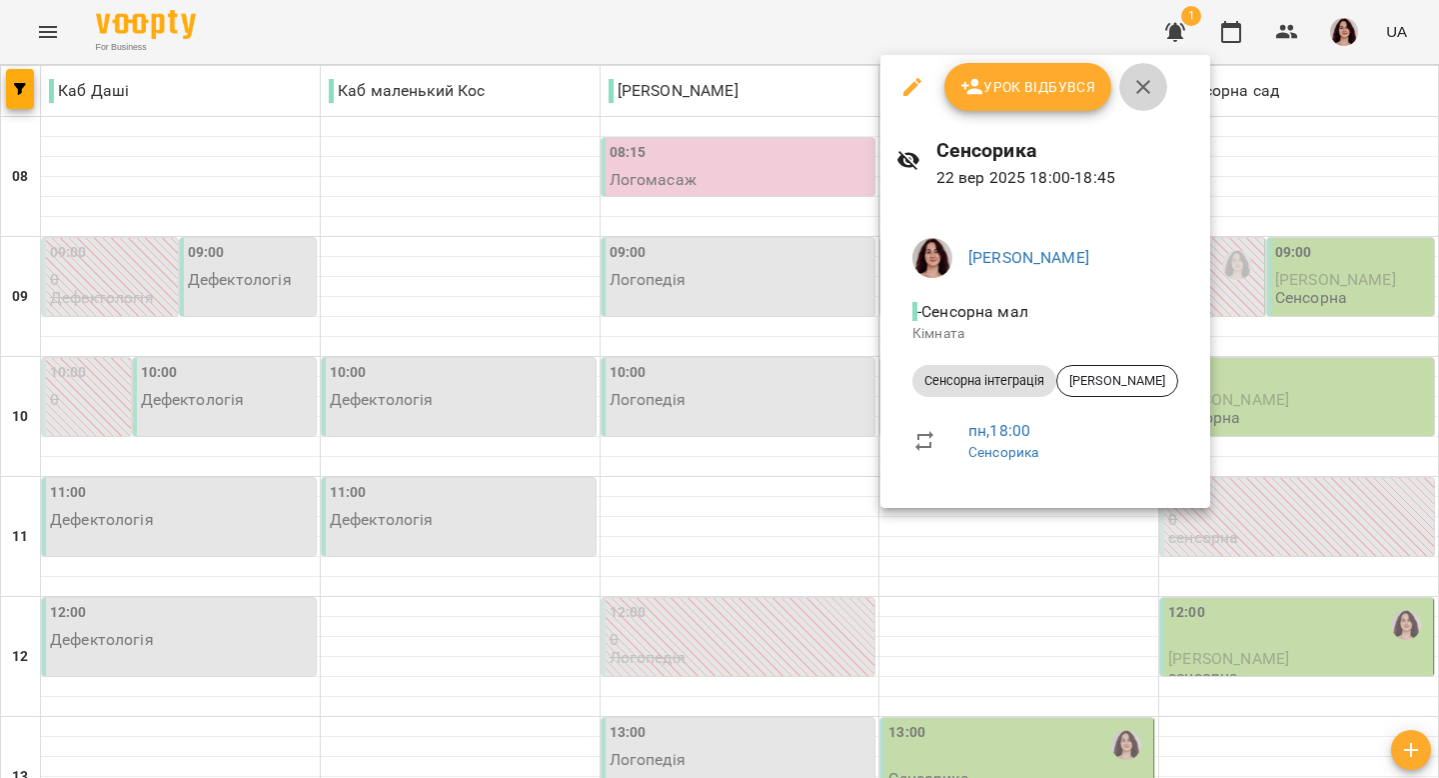
click at [1140, 83] on icon "button" at bounding box center [1143, 87] width 24 height 24
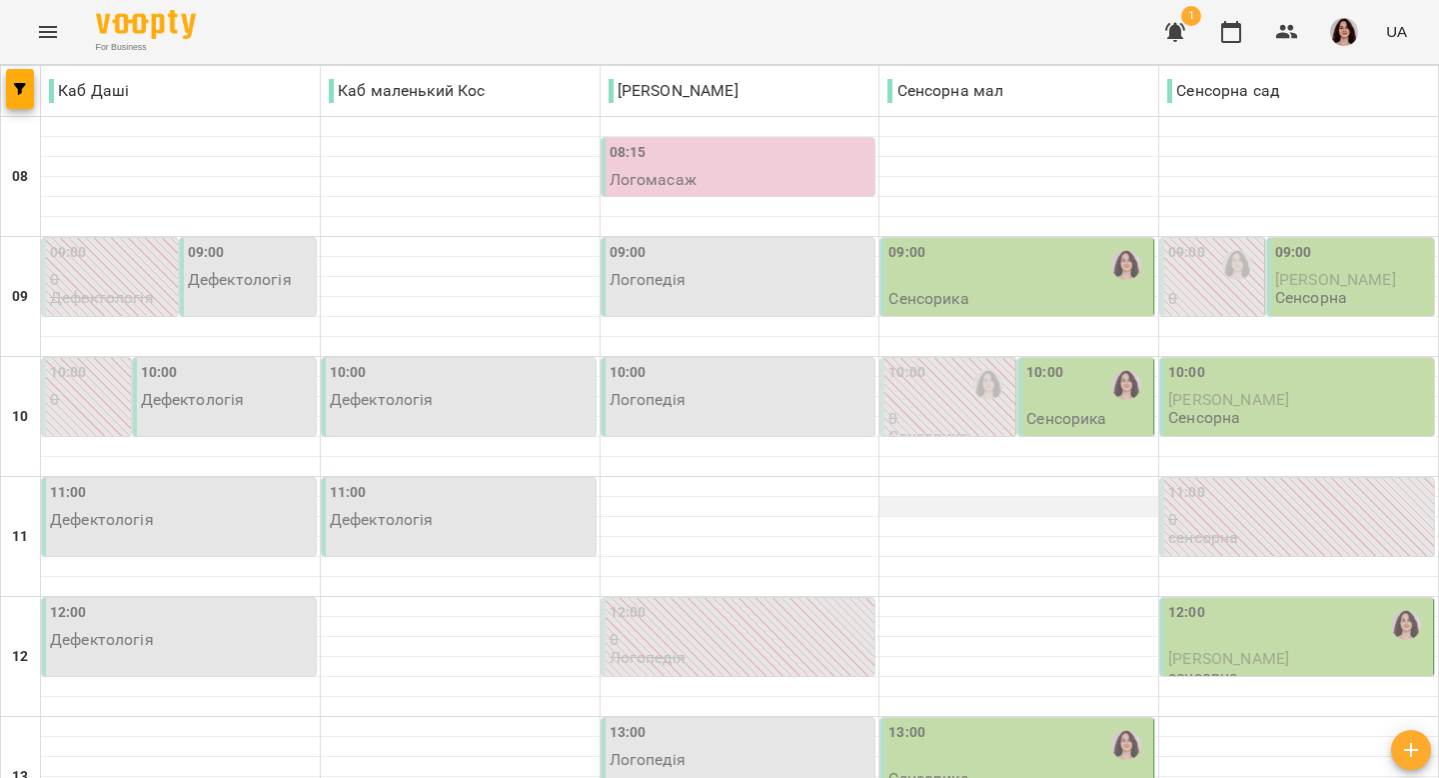
scroll to position [912, 0]
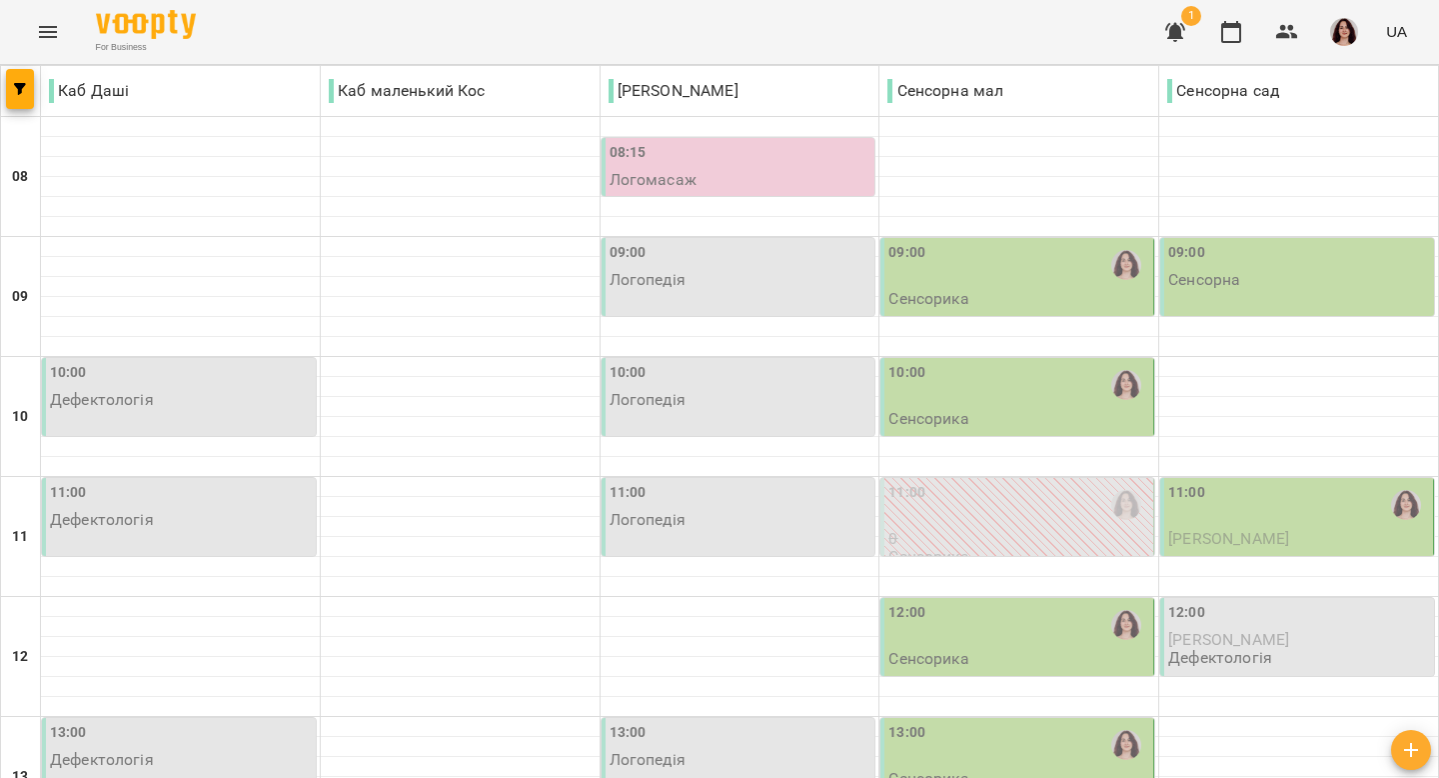
scroll to position [0, 0]
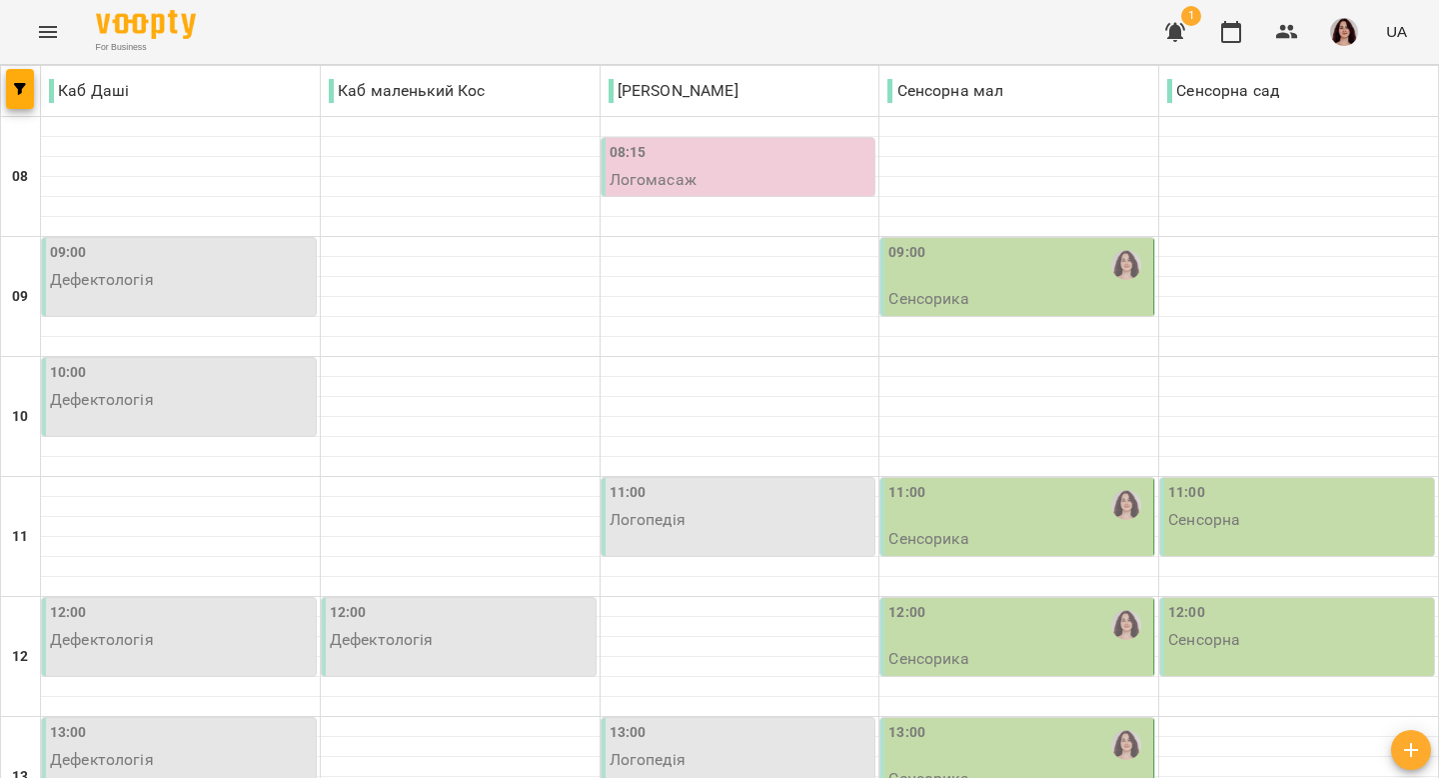
click at [1004, 268] on div "09:00" at bounding box center [1019, 265] width 261 height 46
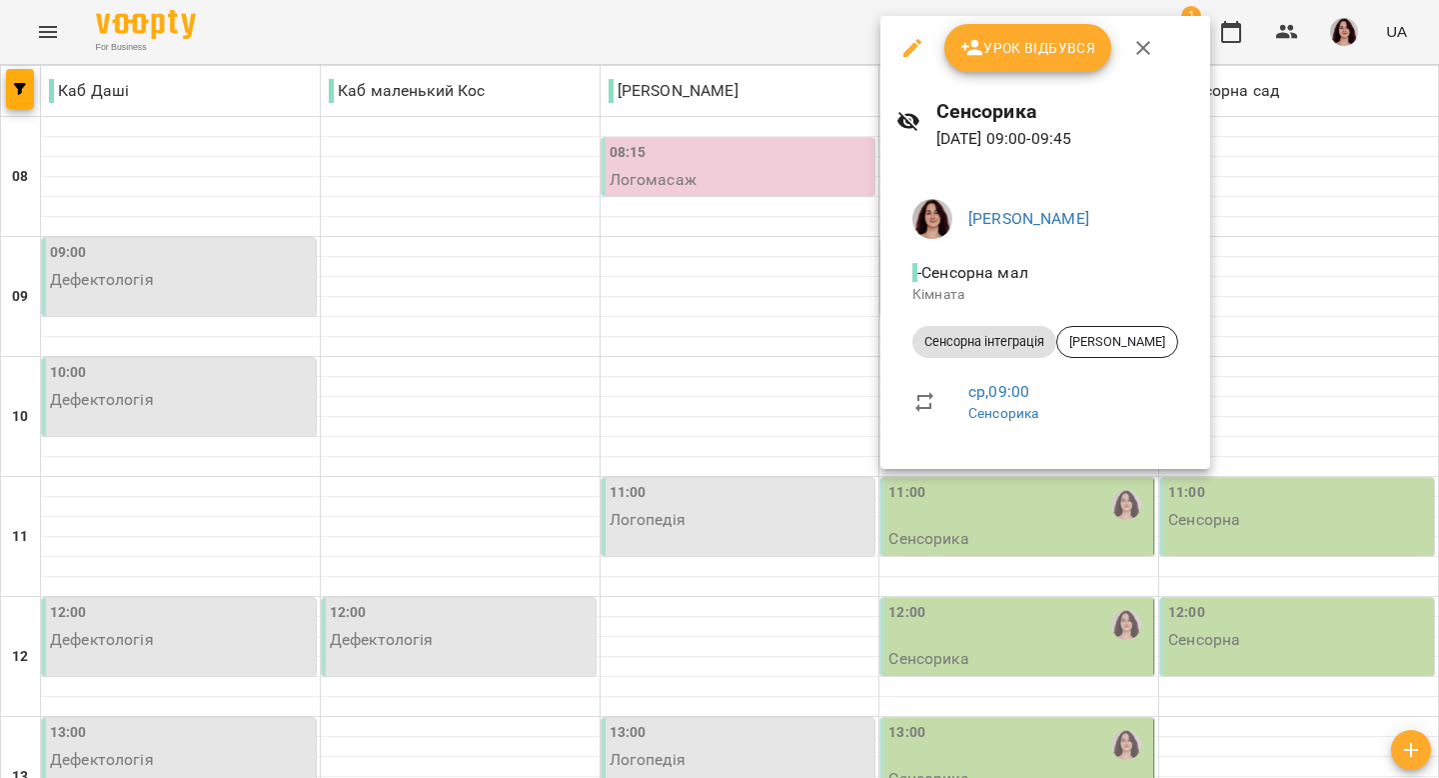
click at [789, 326] on div at bounding box center [719, 389] width 1439 height 778
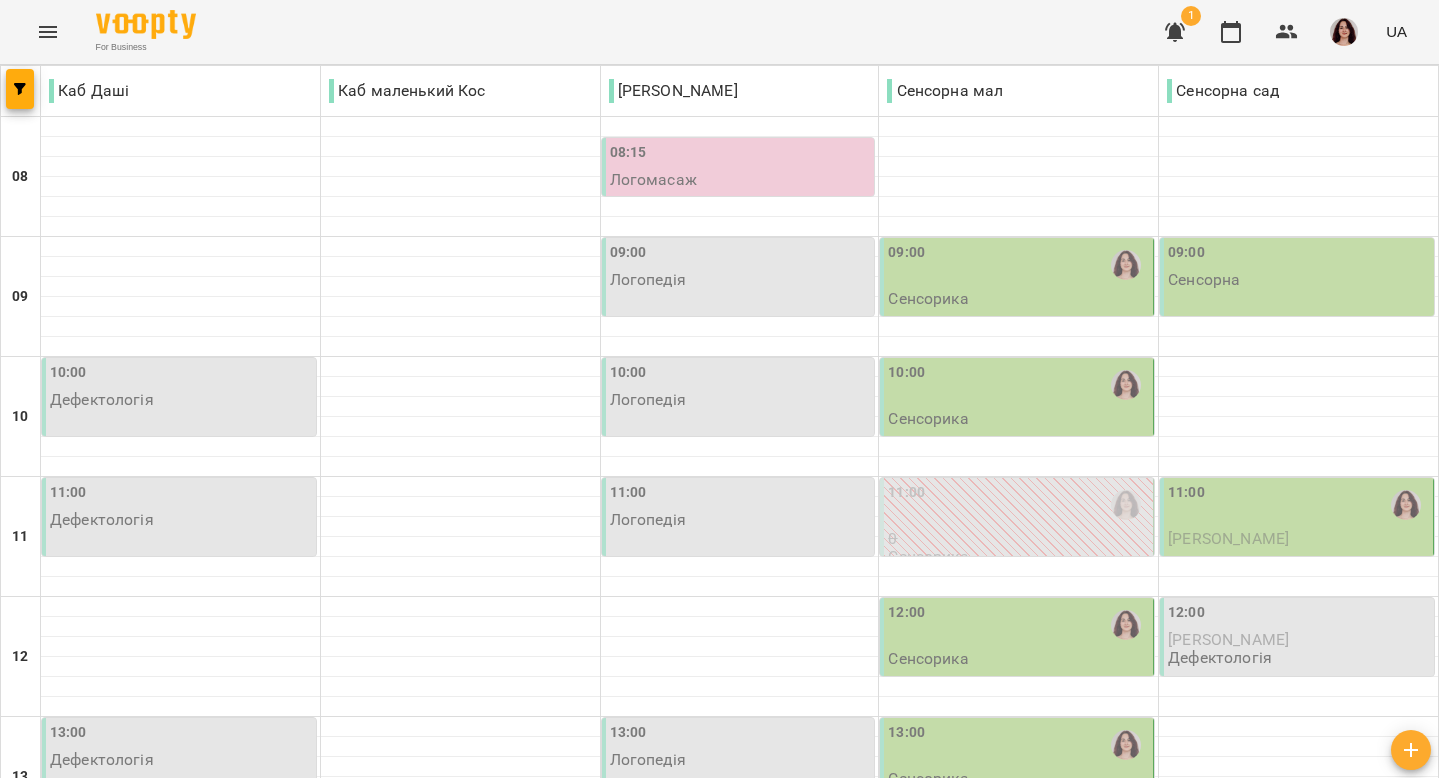
click at [921, 272] on div "09:00" at bounding box center [907, 265] width 37 height 46
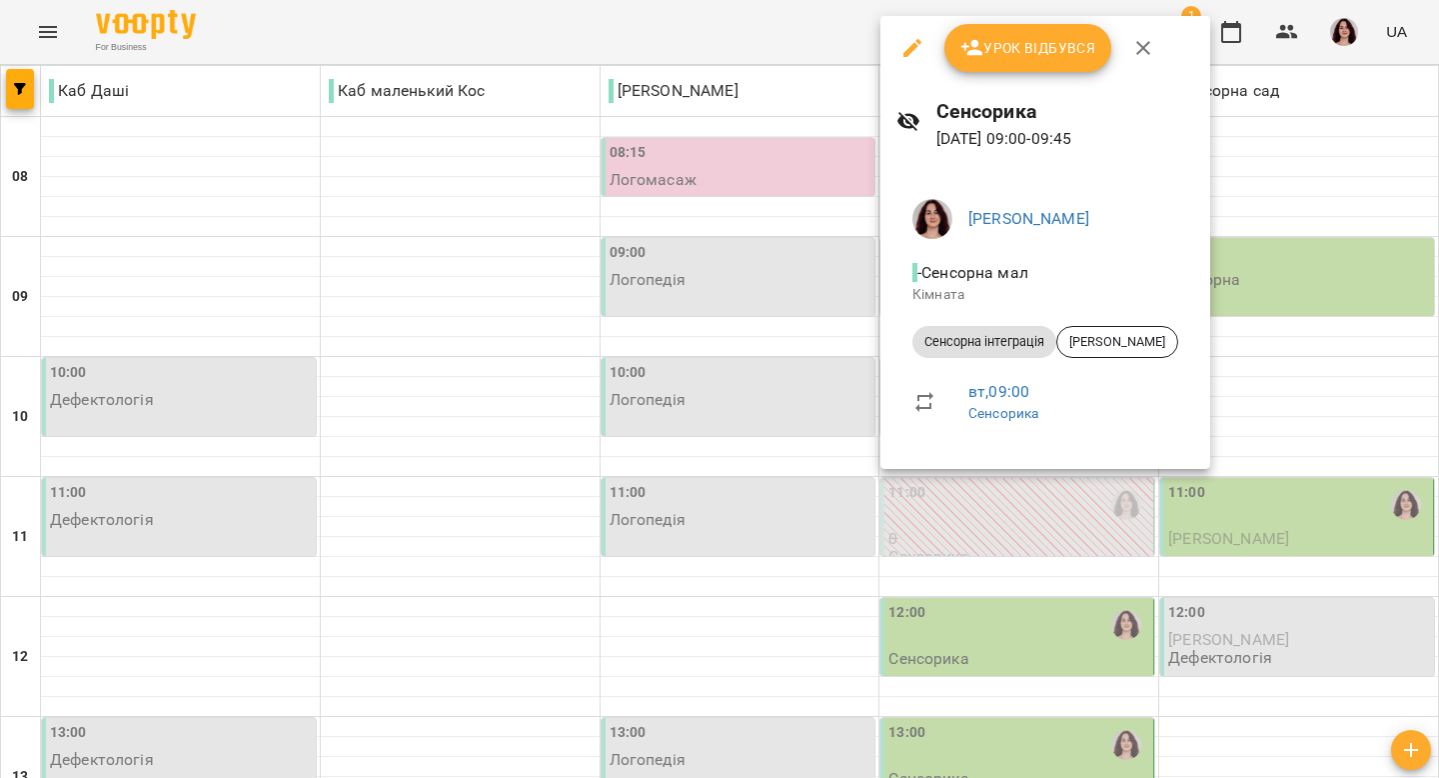
click at [490, 241] on div at bounding box center [719, 389] width 1439 height 778
